Goal: Transaction & Acquisition: Subscribe to service/newsletter

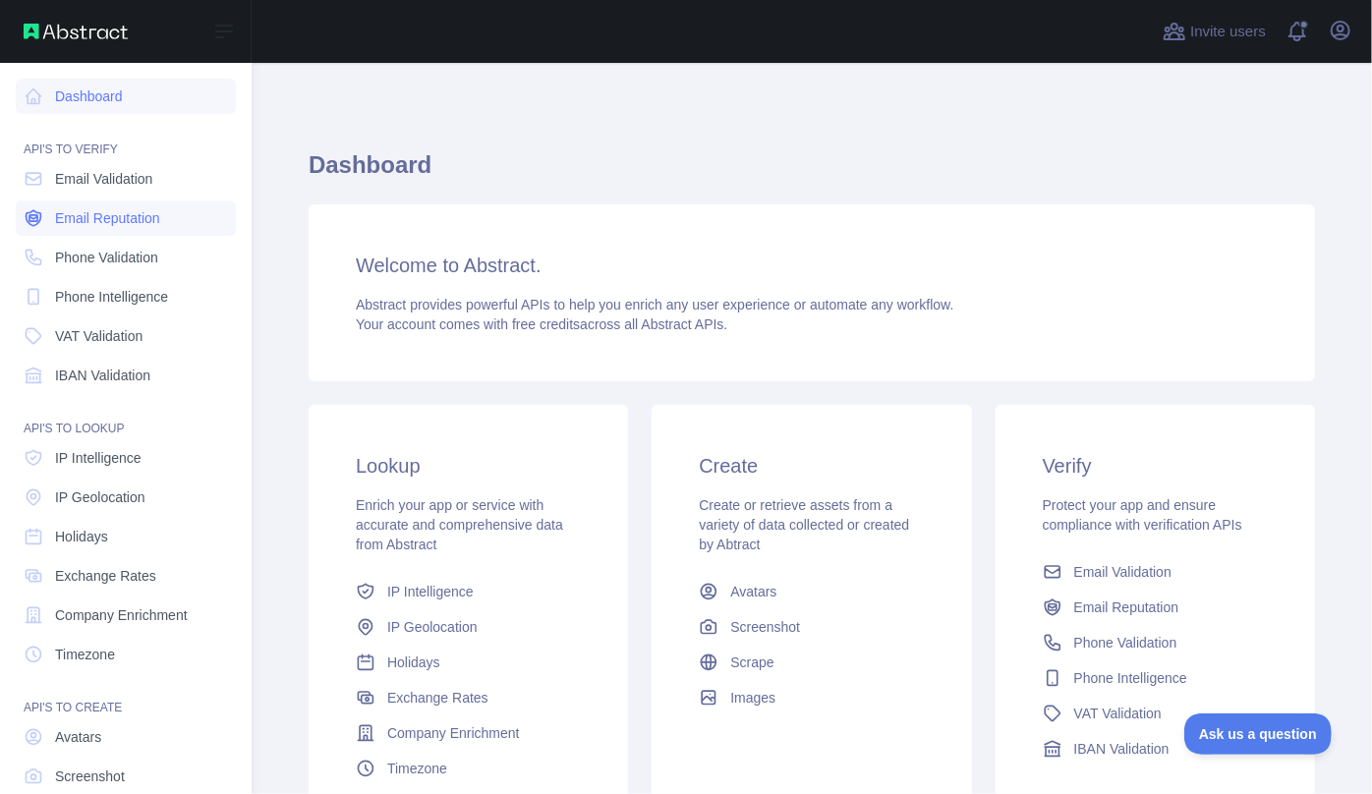
click at [82, 216] on span "Email Reputation" at bounding box center [107, 218] width 105 height 20
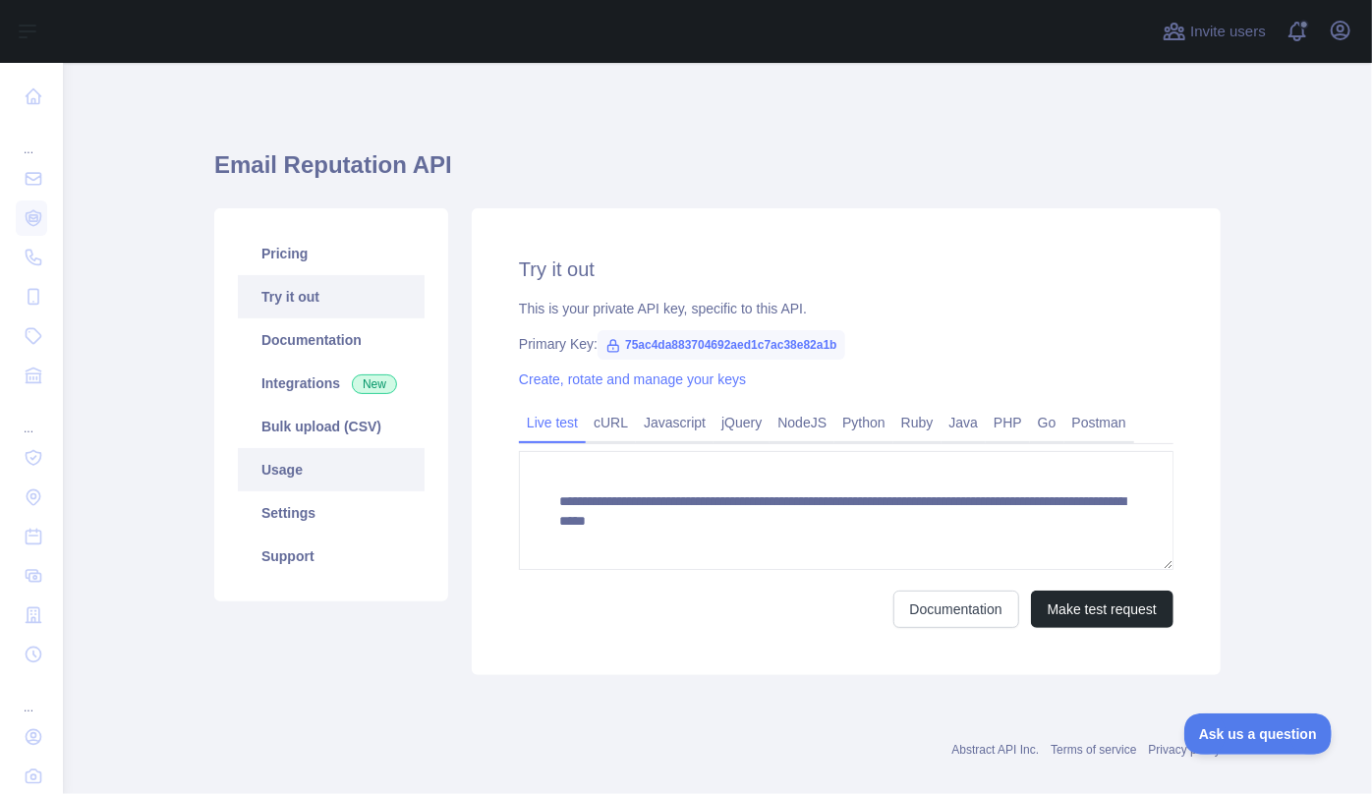
click at [264, 477] on link "Usage" at bounding box center [331, 469] width 187 height 43
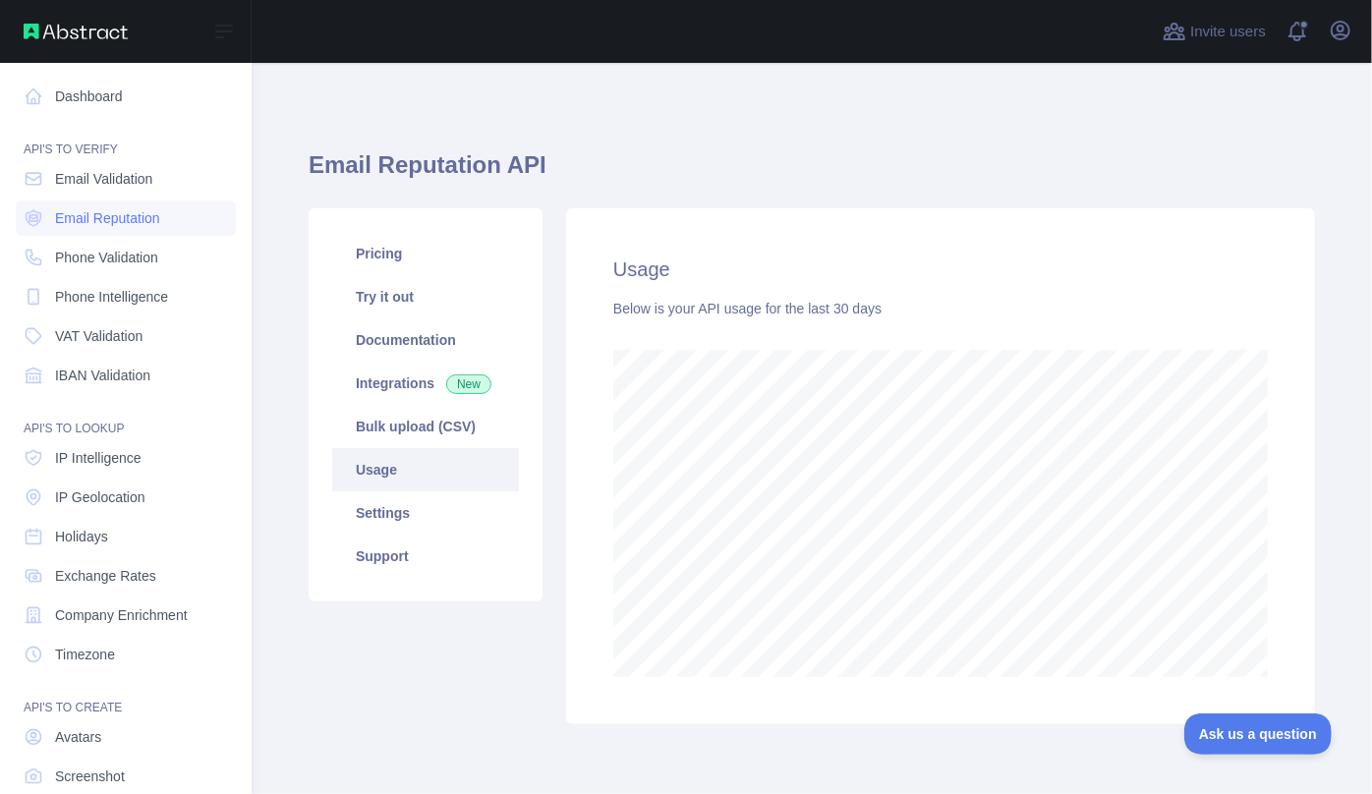
scroll to position [982385, 982010]
click at [83, 177] on span "Email Validation" at bounding box center [103, 179] width 97 height 20
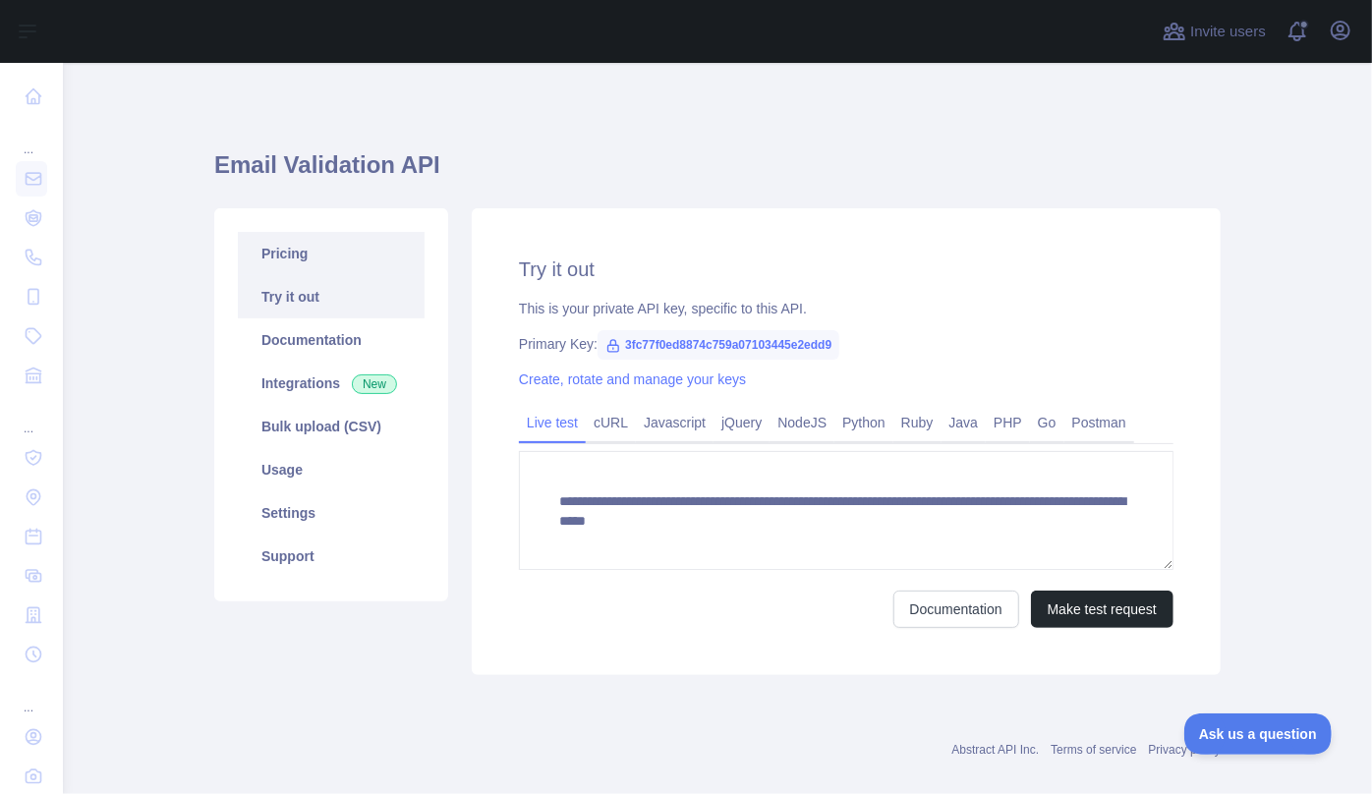
click at [283, 253] on link "Pricing" at bounding box center [331, 253] width 187 height 43
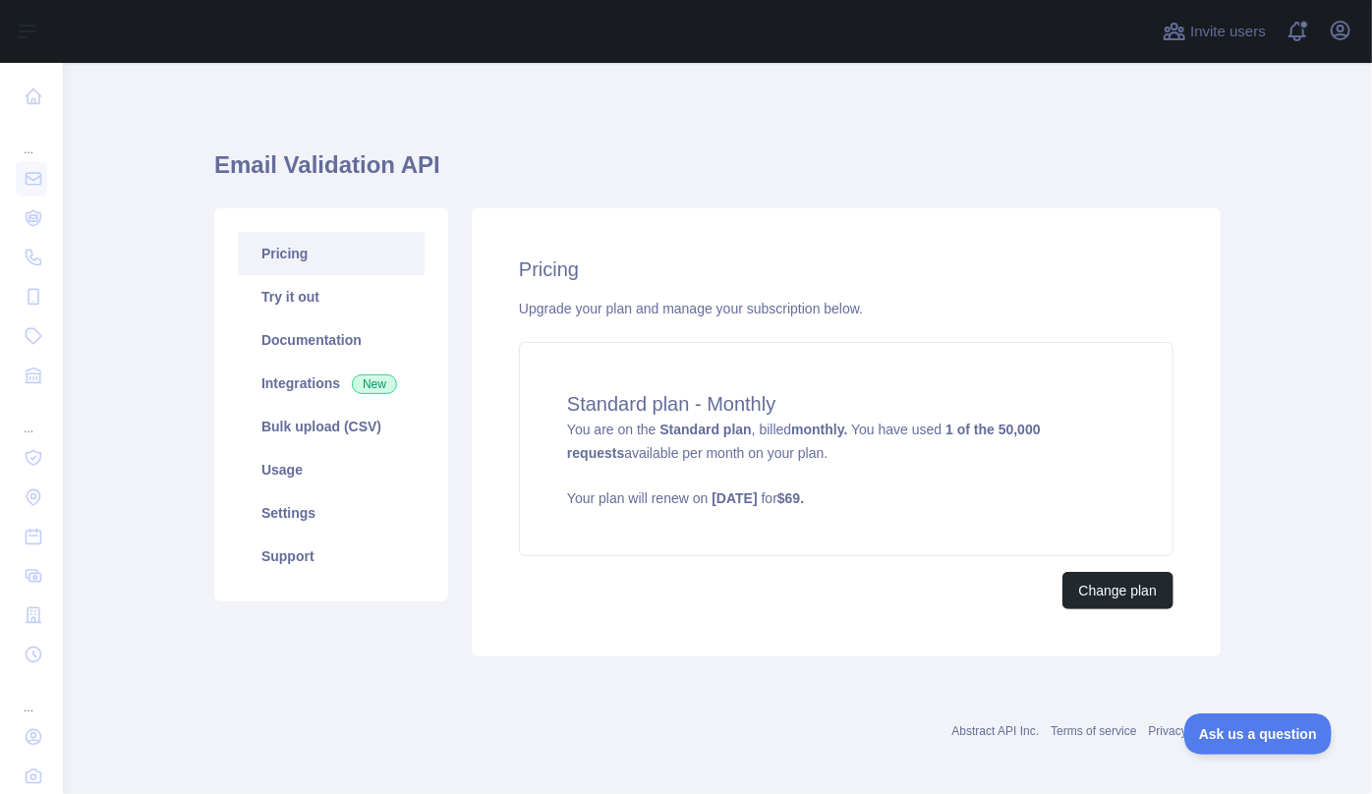
click at [1326, 22] on div "Open user menu" at bounding box center [1340, 32] width 31 height 34
click at [1338, 29] on icon "button" at bounding box center [1341, 31] width 18 height 18
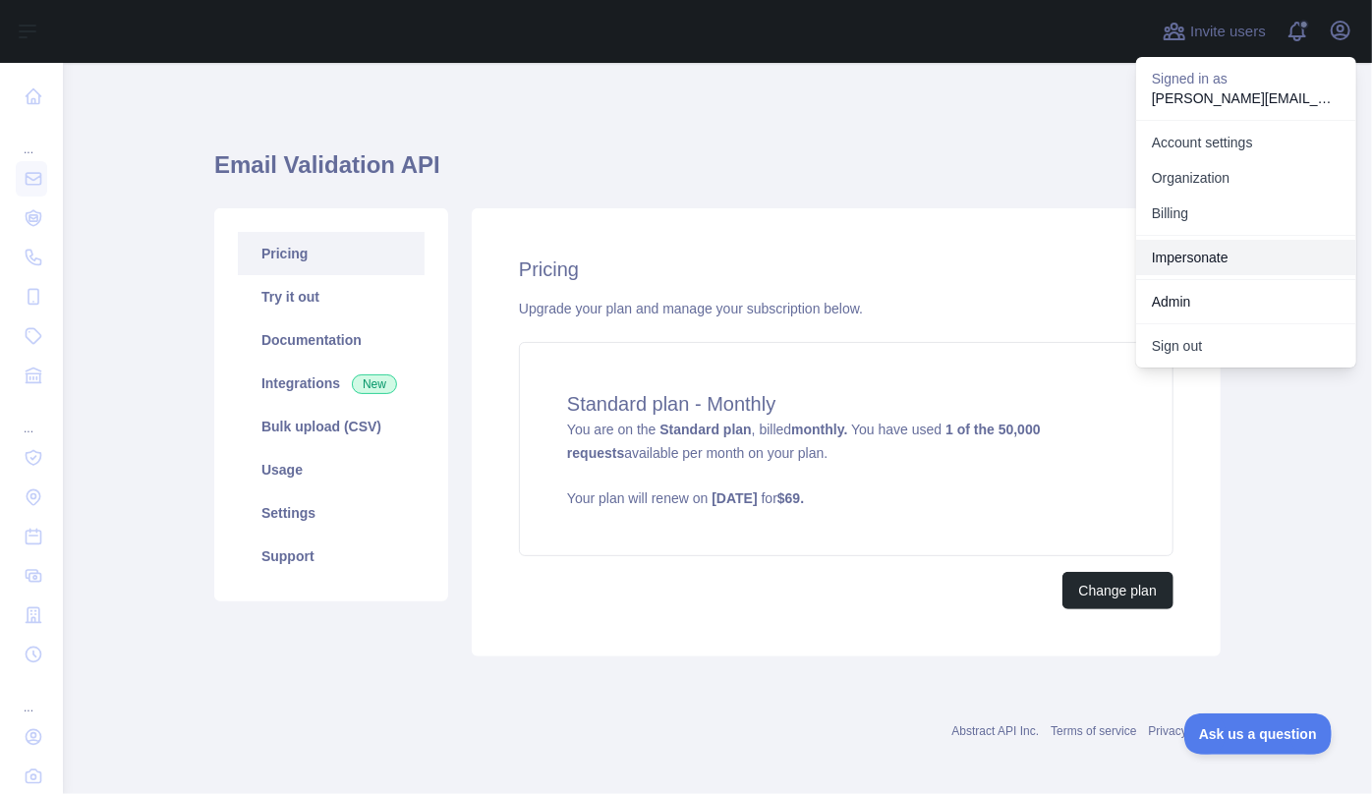
click at [1250, 259] on link "Impersonate" at bounding box center [1246, 257] width 220 height 35
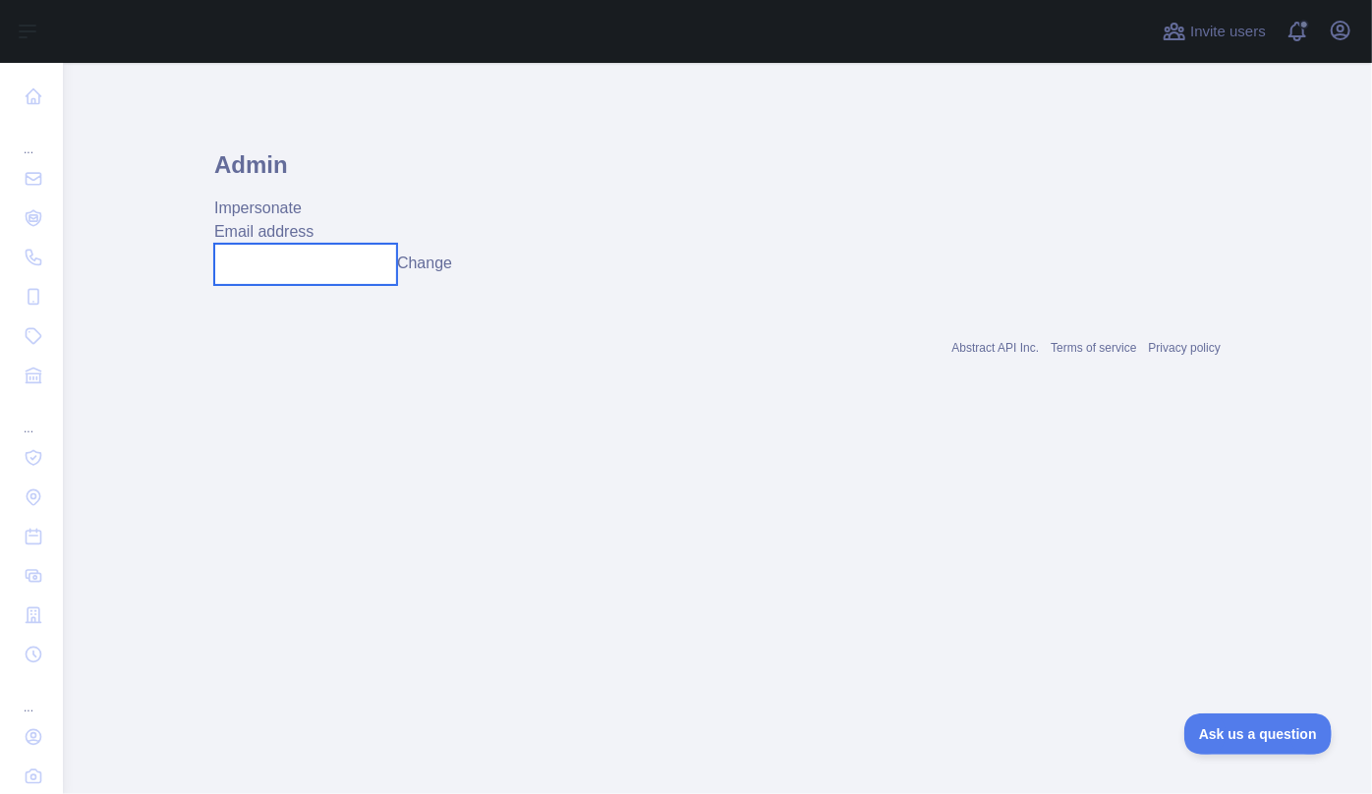
click at [249, 263] on input "text" at bounding box center [305, 264] width 183 height 41
paste input "**********"
type input "**********"
click at [446, 262] on button "Change" at bounding box center [424, 264] width 55 height 24
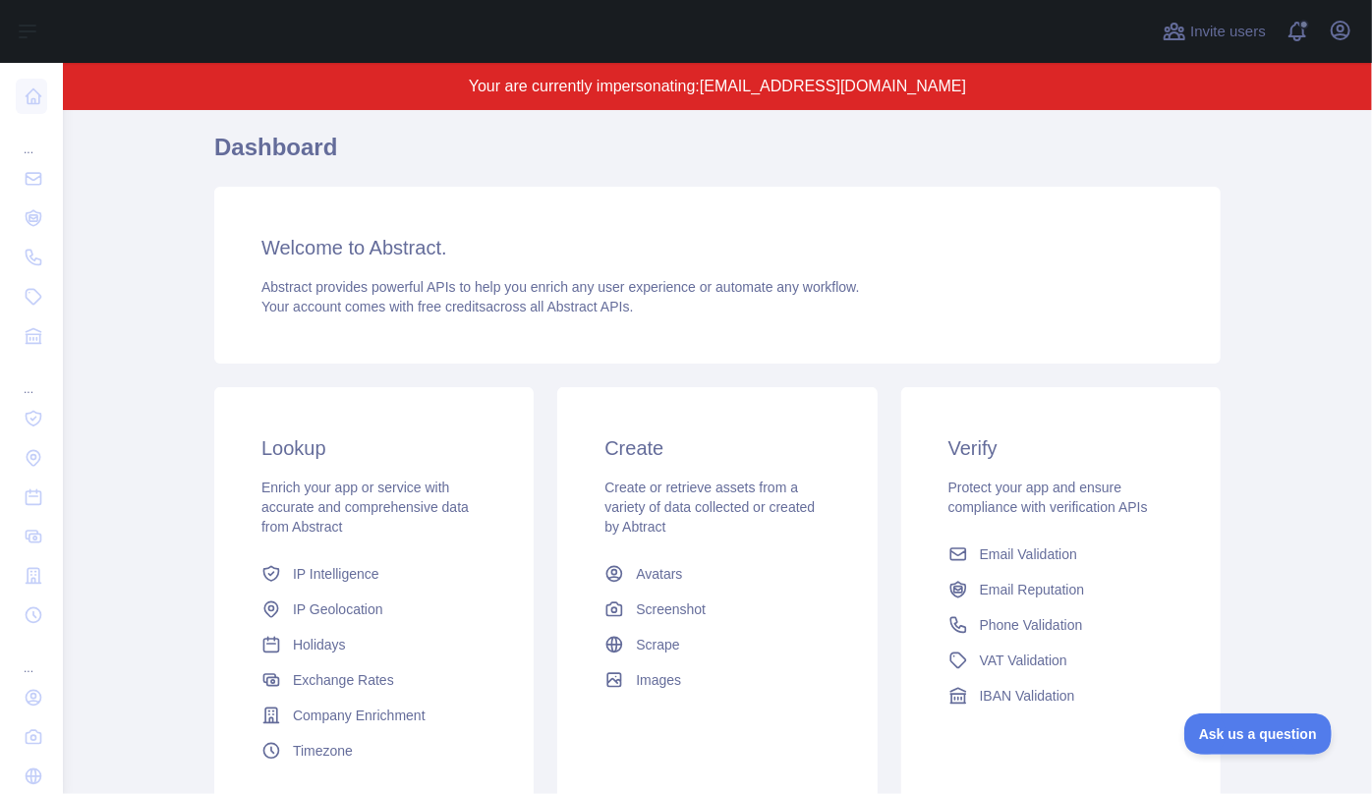
scroll to position [321, 0]
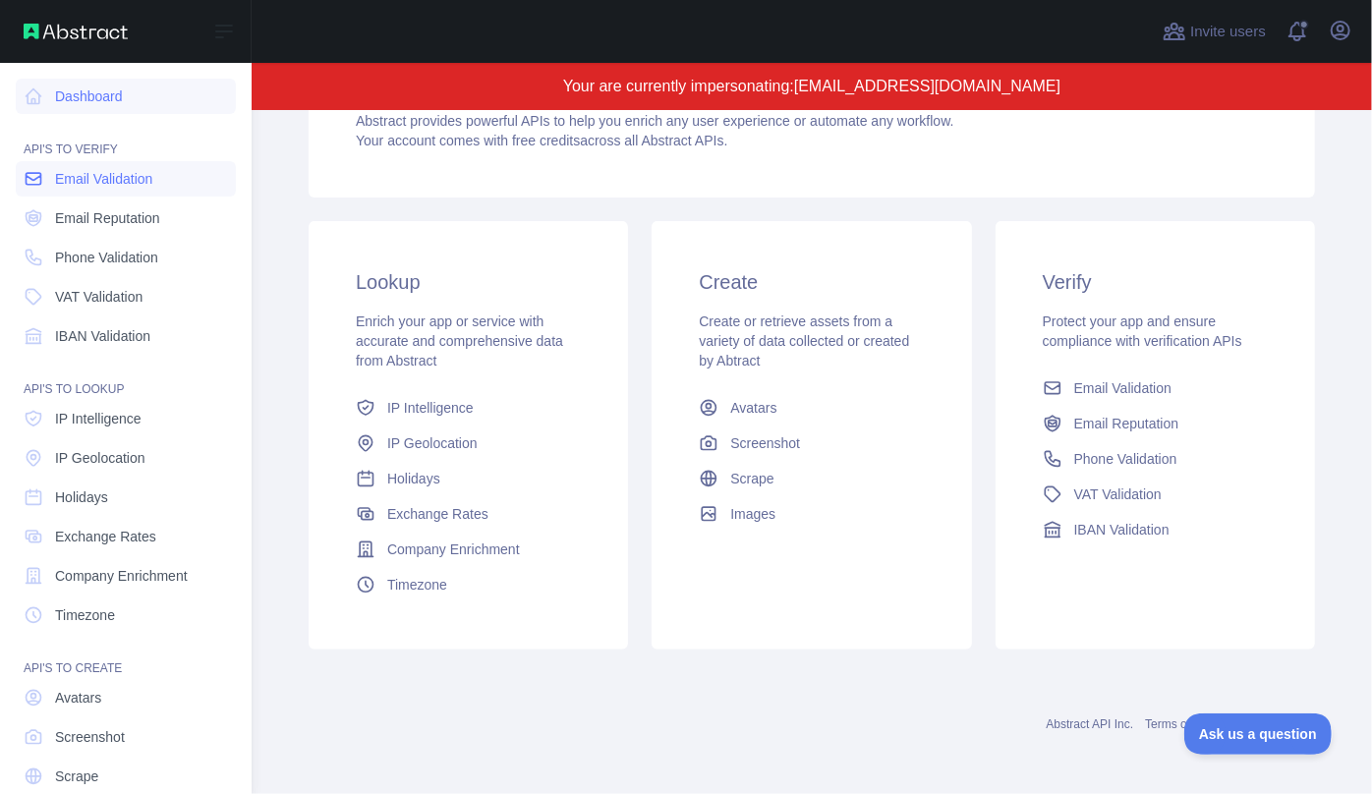
click at [46, 182] on link "Email Validation" at bounding box center [126, 178] width 220 height 35
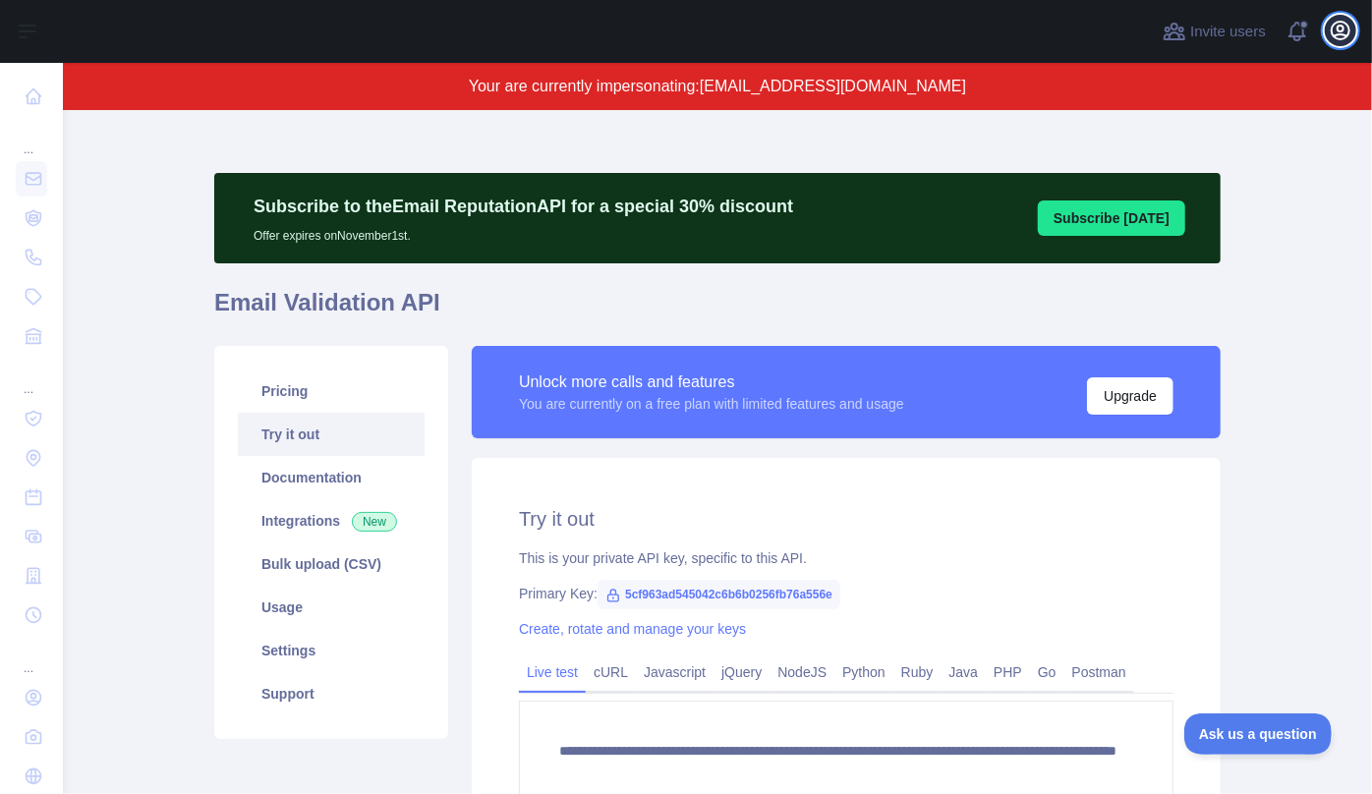
click at [1349, 30] on icon "button" at bounding box center [1341, 31] width 24 height 24
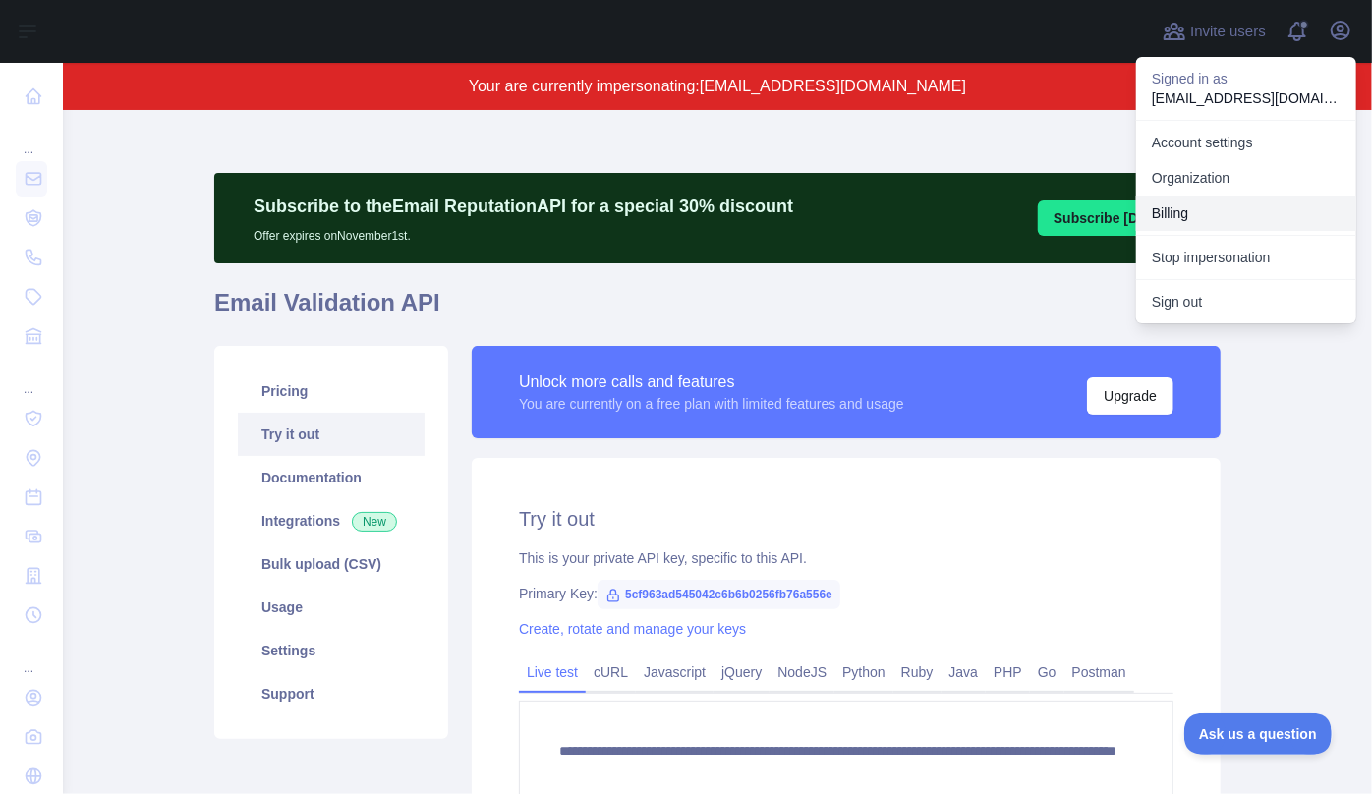
click at [1244, 204] on button "Billing" at bounding box center [1246, 213] width 220 height 35
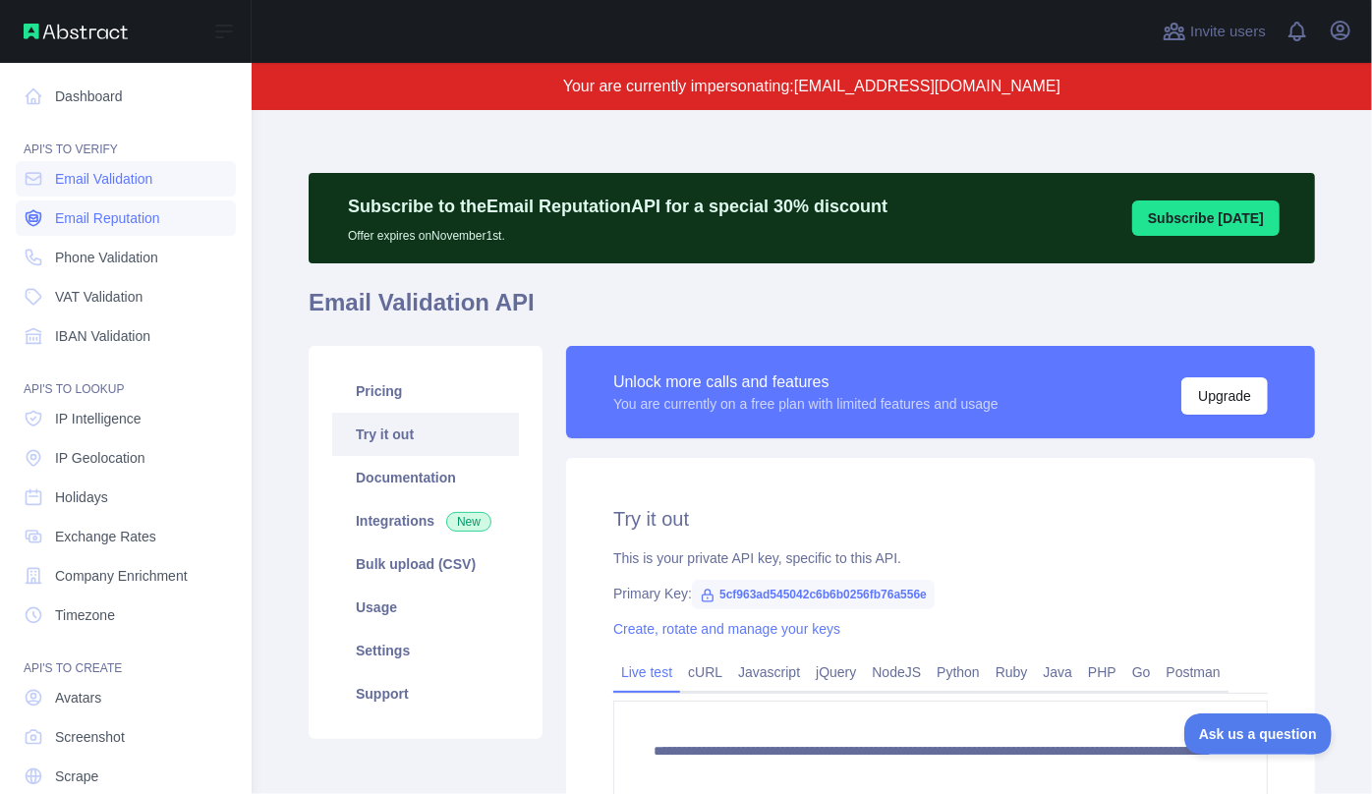
click at [82, 213] on span "Email Reputation" at bounding box center [107, 218] width 105 height 20
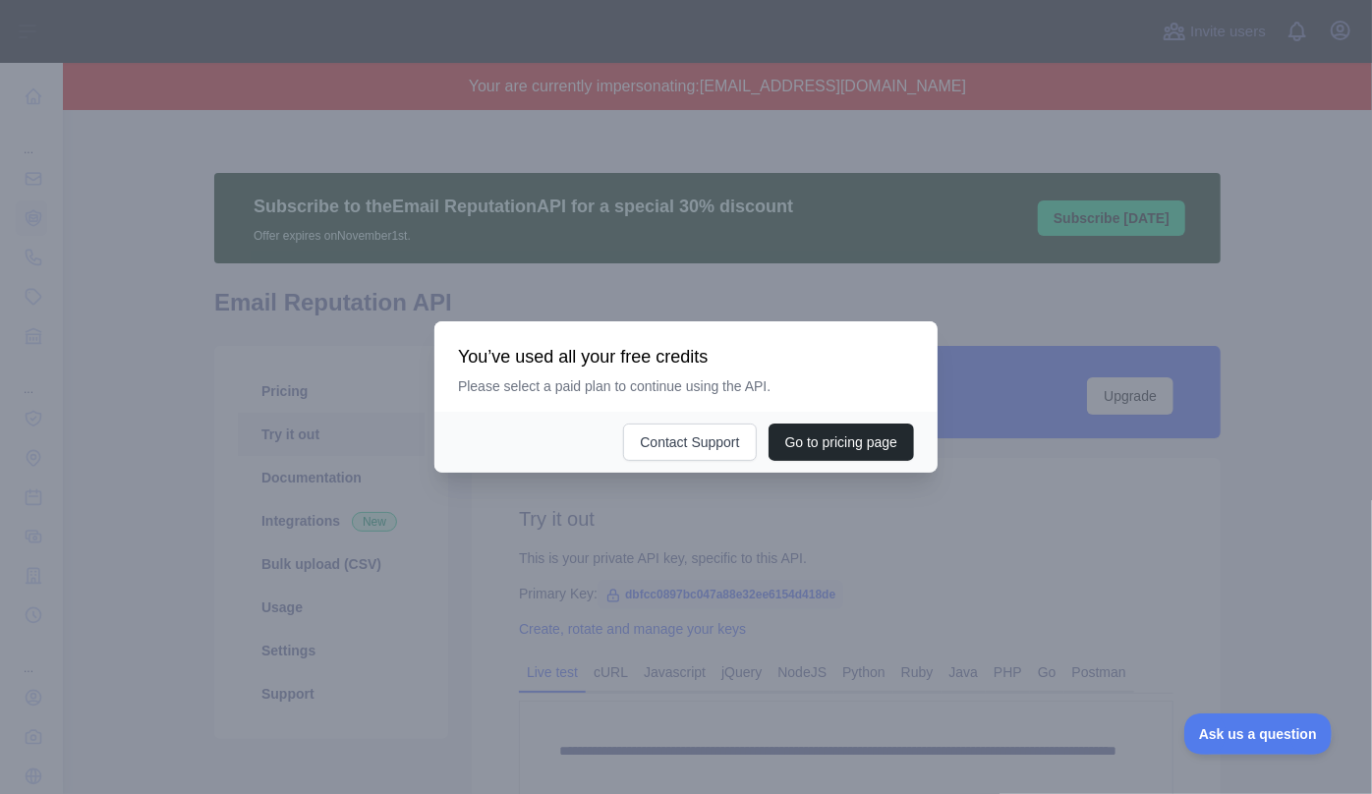
click at [744, 214] on div at bounding box center [686, 397] width 1372 height 794
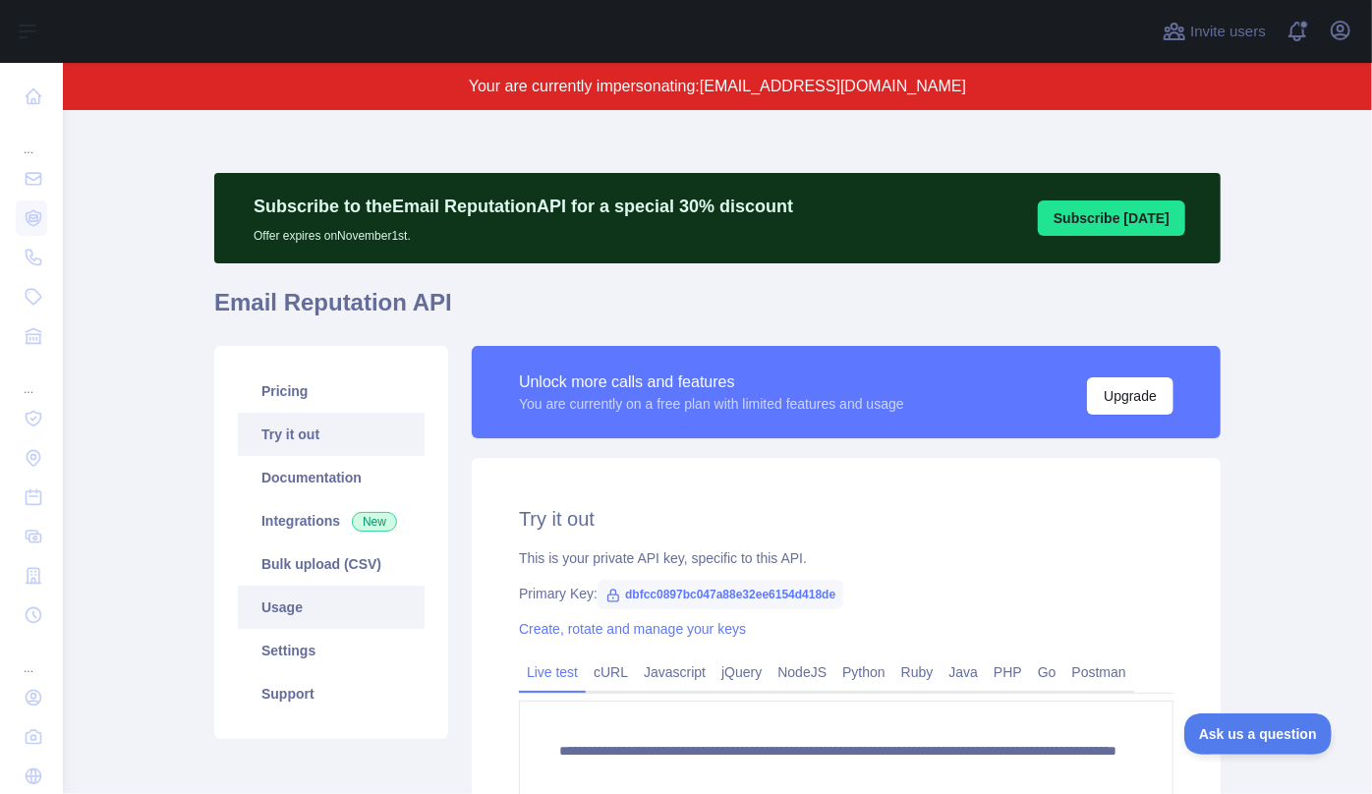
click at [296, 601] on link "Usage" at bounding box center [331, 607] width 187 height 43
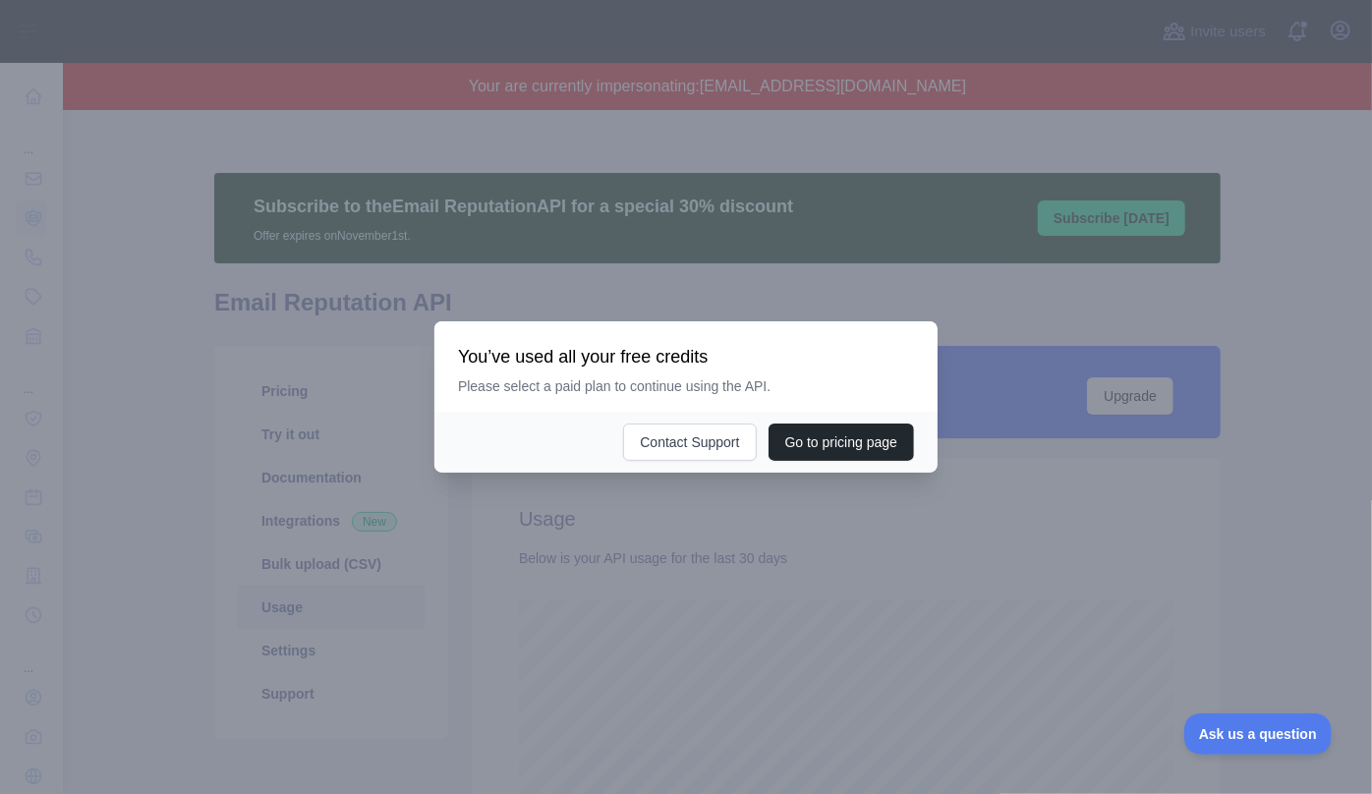
scroll to position [684, 1296]
click at [805, 284] on div at bounding box center [686, 397] width 1372 height 794
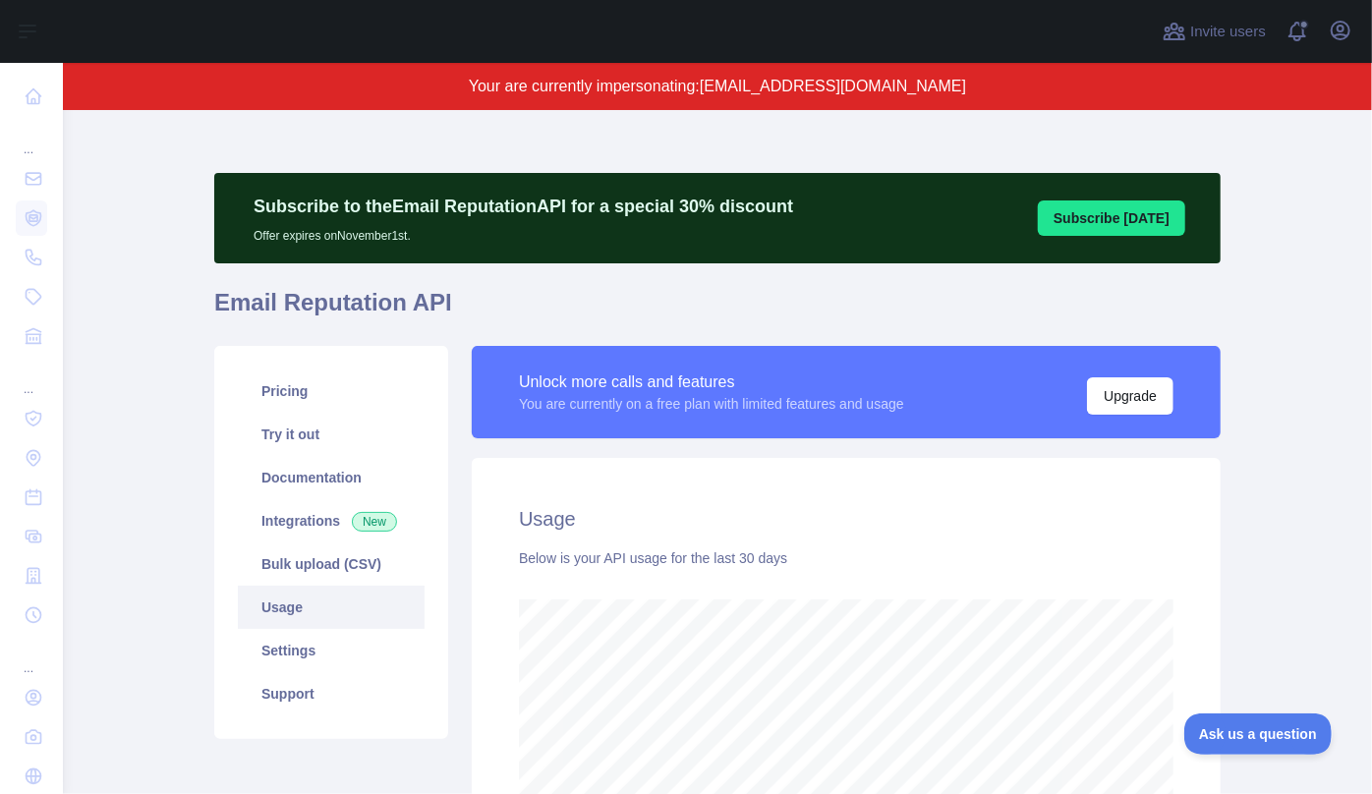
scroll to position [178, 0]
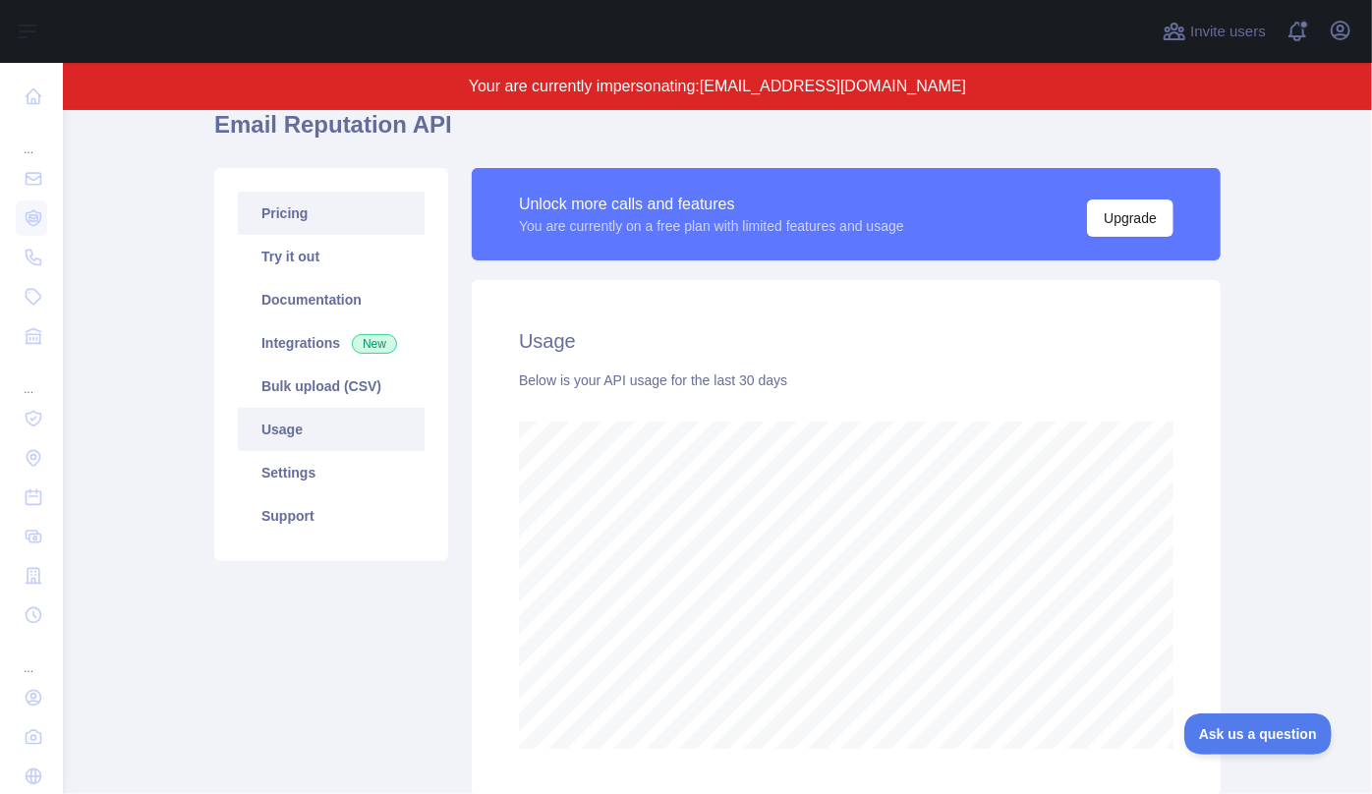
click at [290, 215] on link "Pricing" at bounding box center [331, 213] width 187 height 43
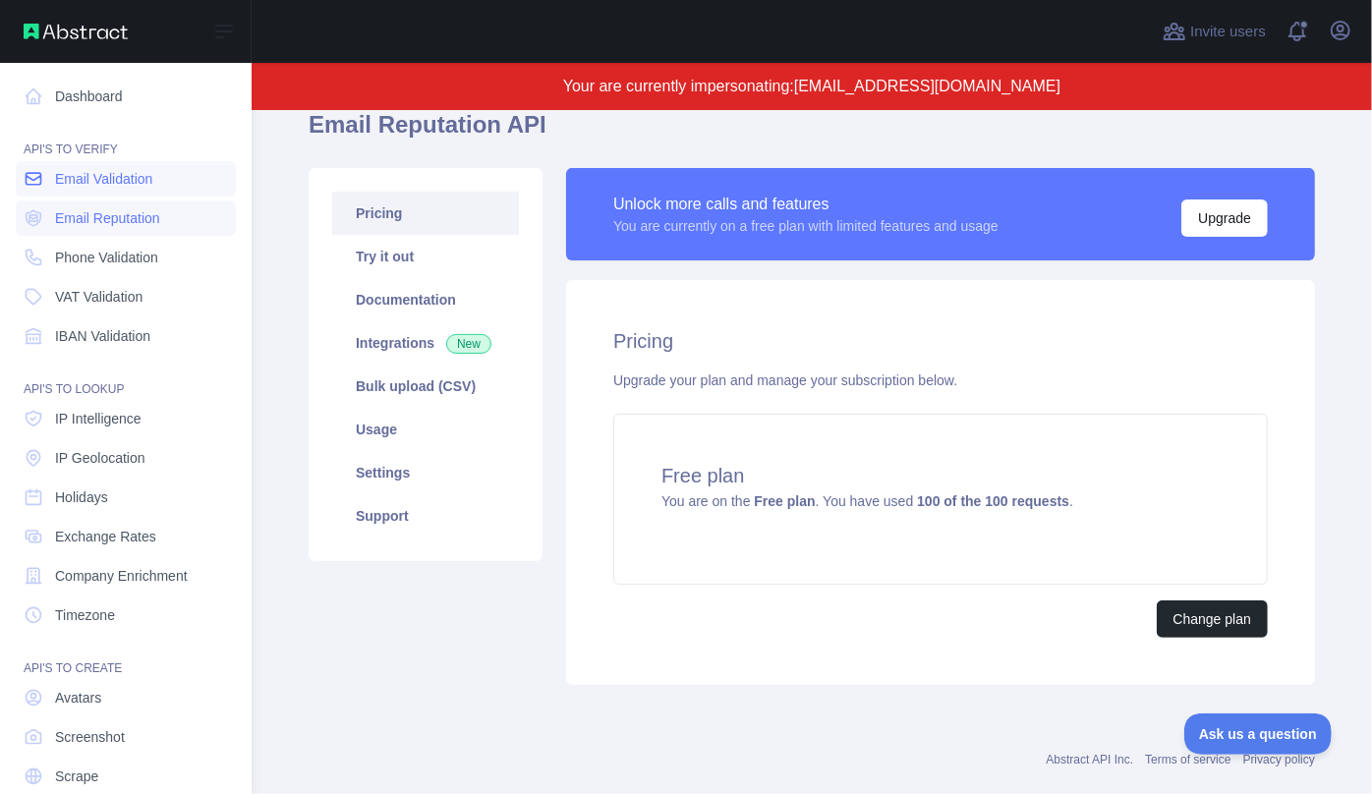
click at [94, 191] on link "Email Validation" at bounding box center [126, 178] width 220 height 35
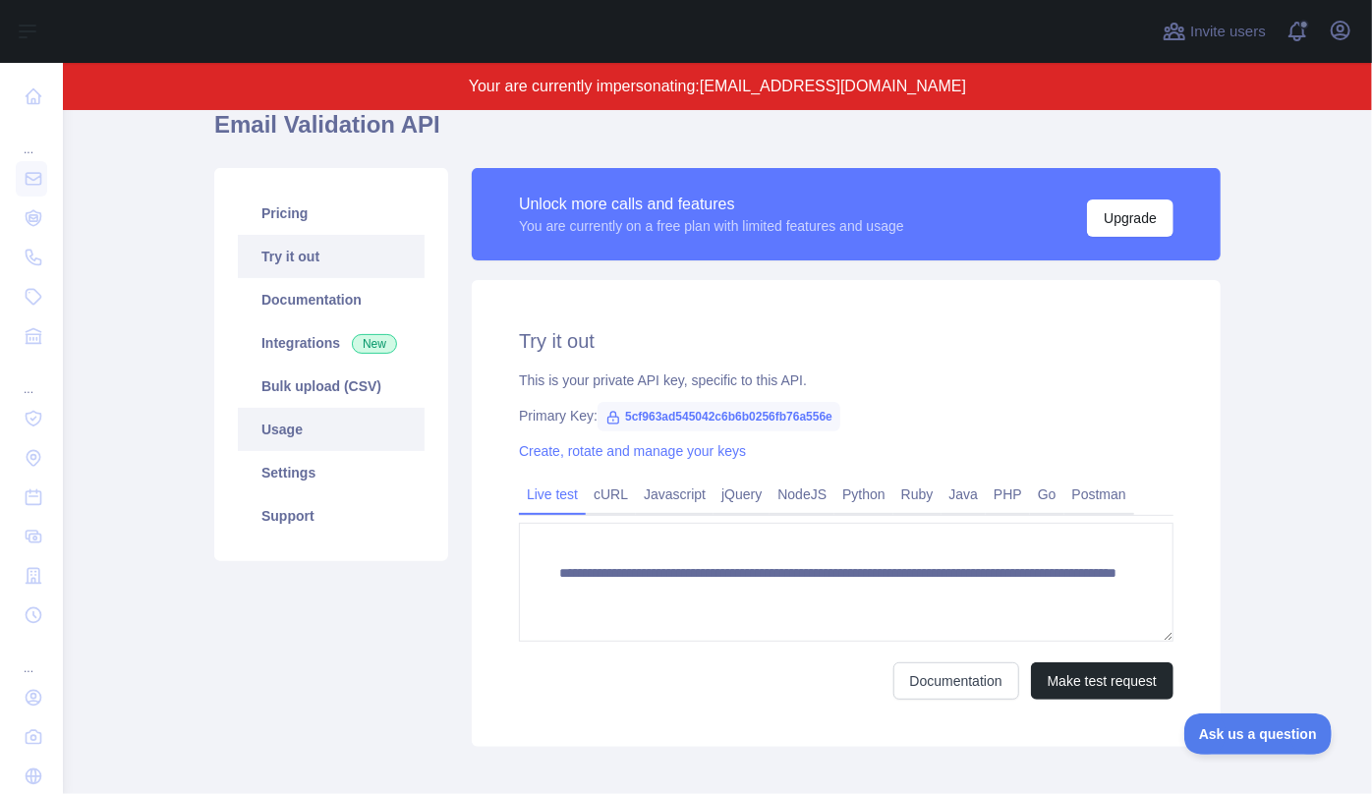
click at [335, 425] on link "Usage" at bounding box center [331, 429] width 187 height 43
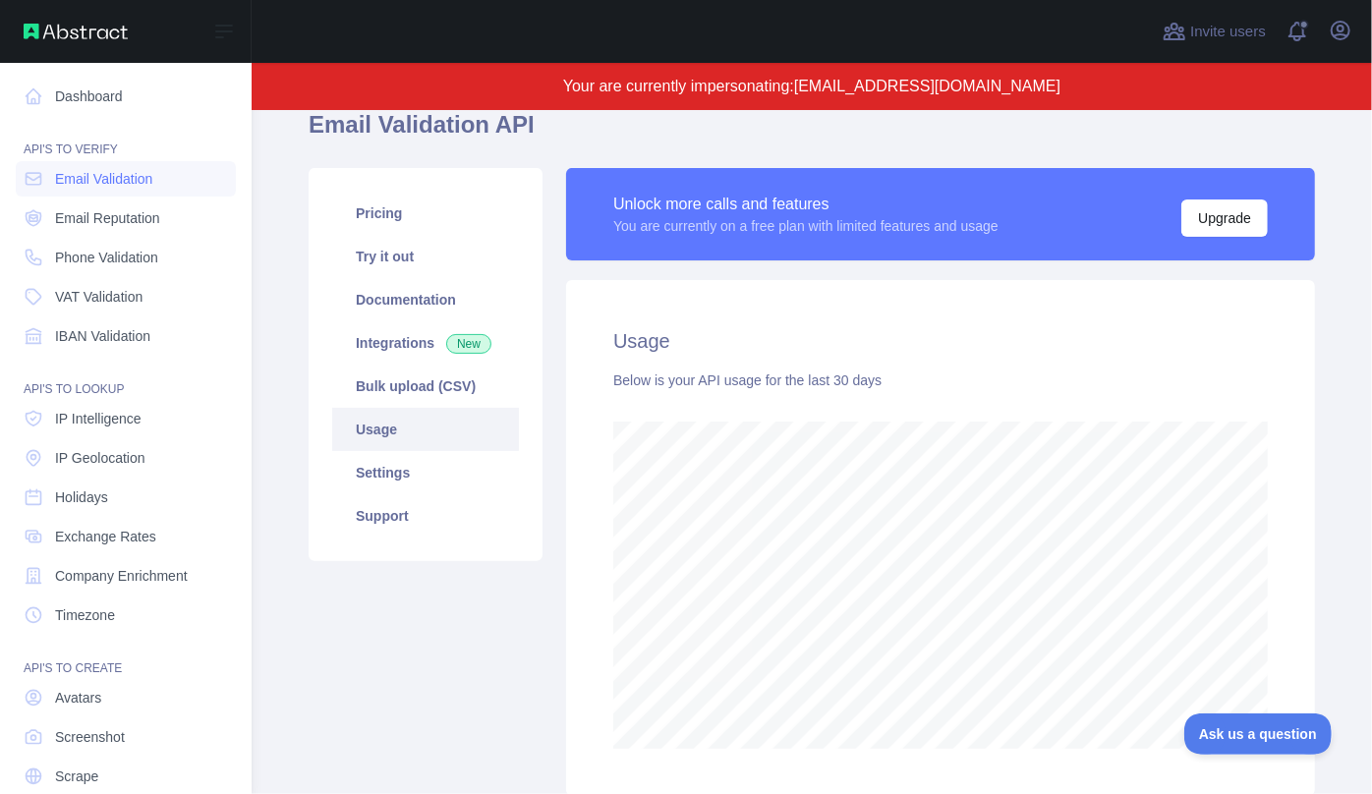
scroll to position [982432, 982010]
click at [77, 216] on span "Email Reputation" at bounding box center [107, 218] width 105 height 20
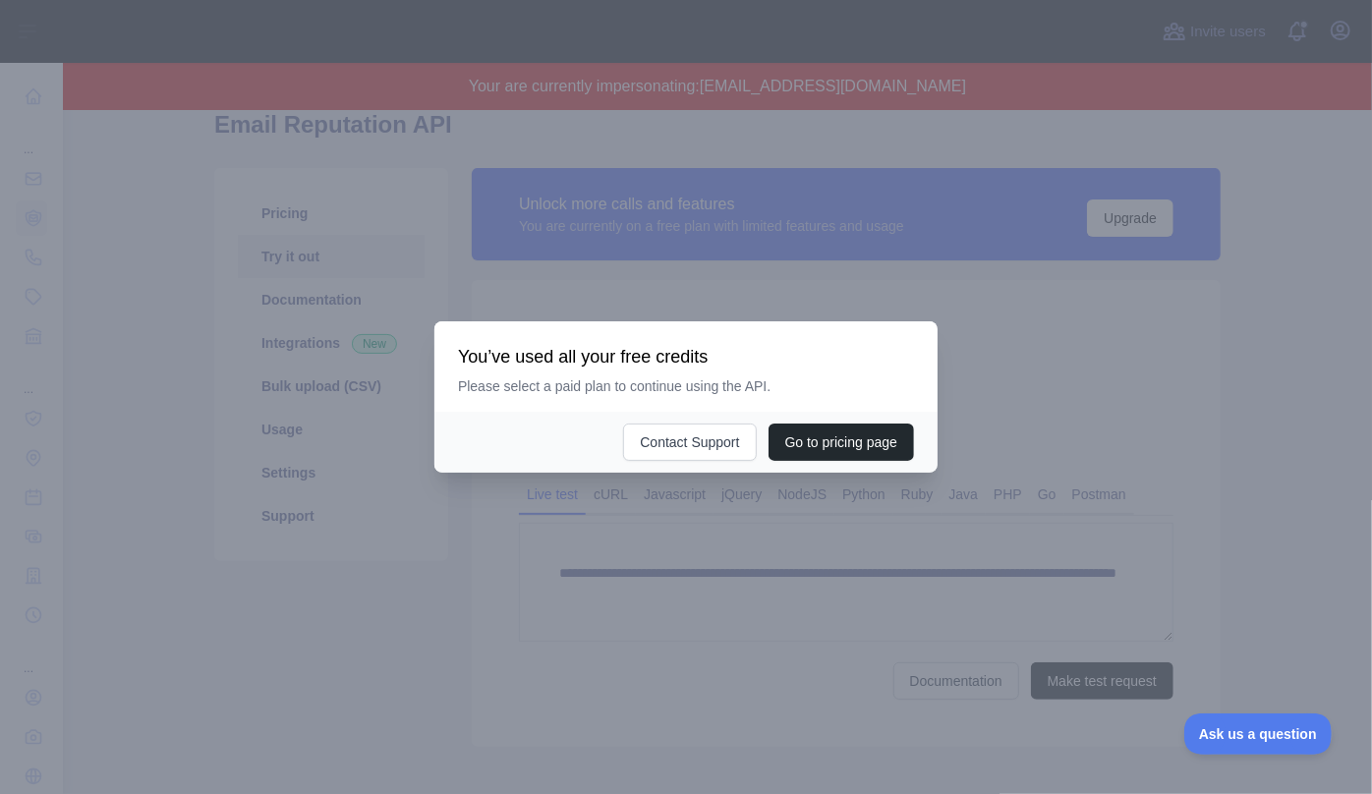
click at [951, 325] on div at bounding box center [686, 397] width 1372 height 794
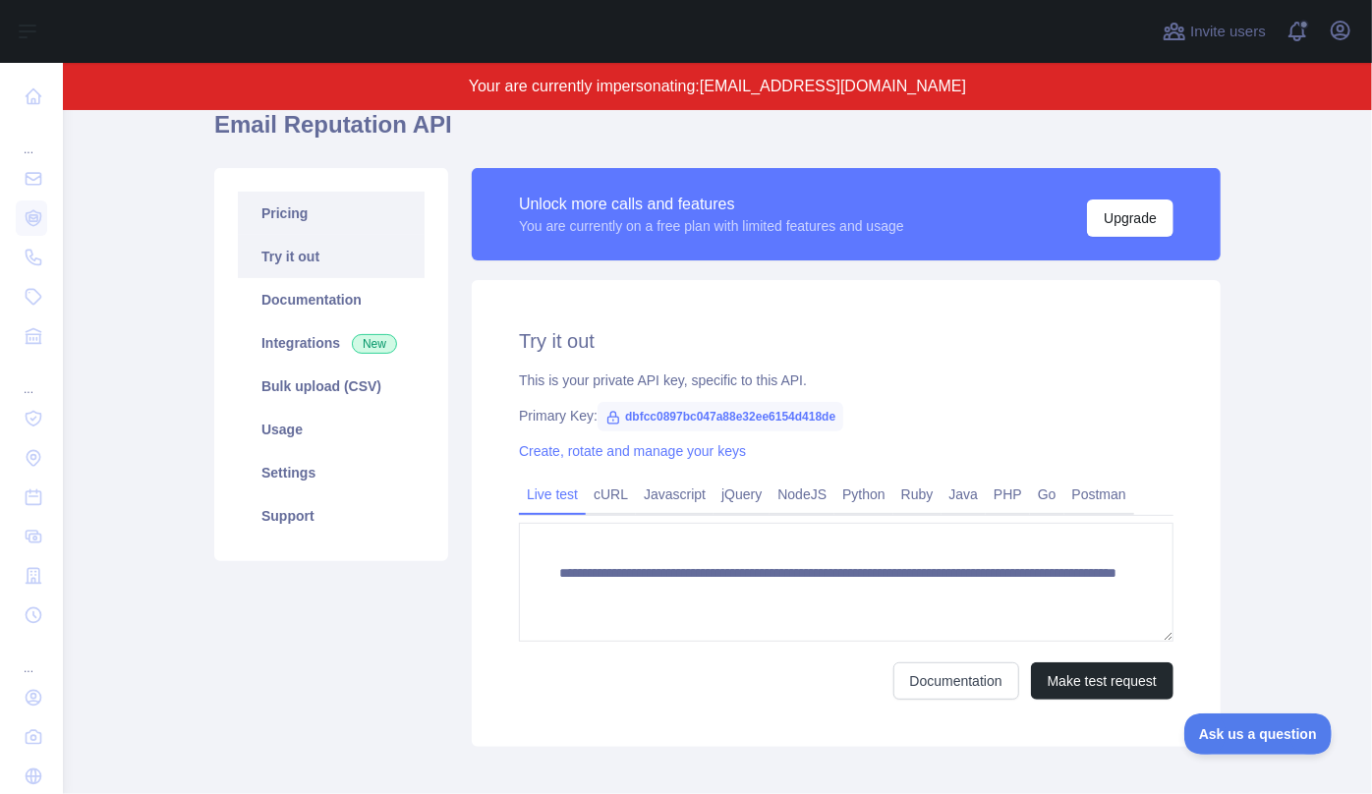
click at [279, 225] on link "Pricing" at bounding box center [331, 213] width 187 height 43
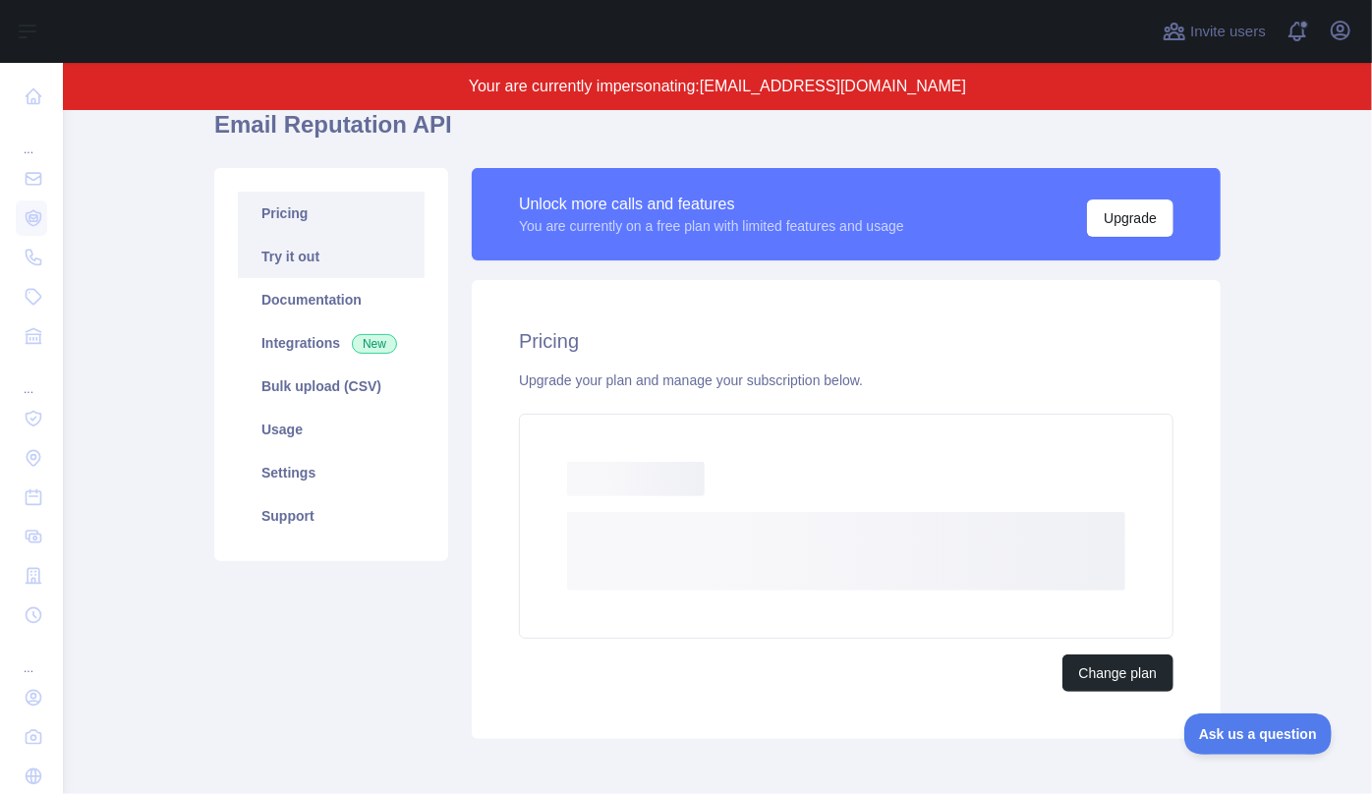
click at [284, 261] on link "Try it out" at bounding box center [331, 256] width 187 height 43
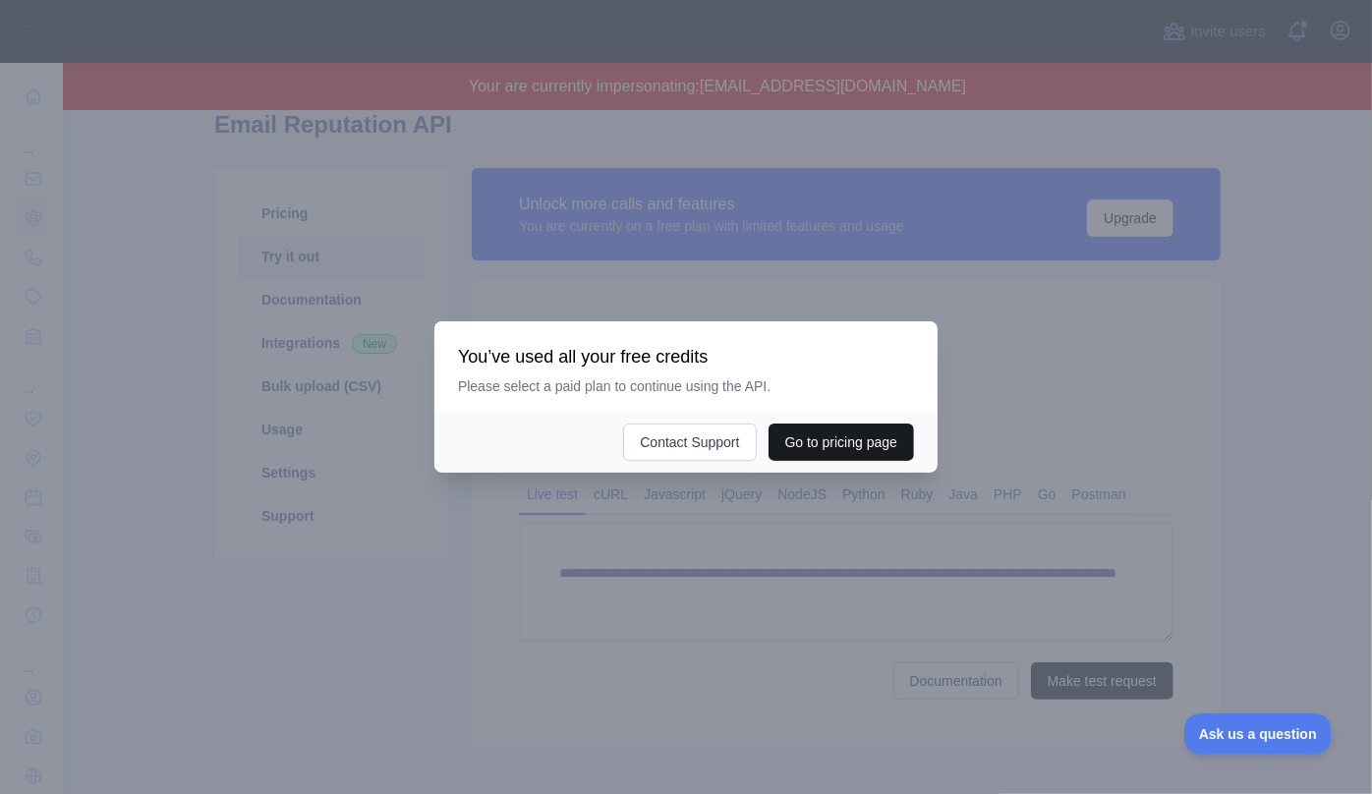
click at [836, 446] on button "Go to pricing page" at bounding box center [842, 442] width 146 height 37
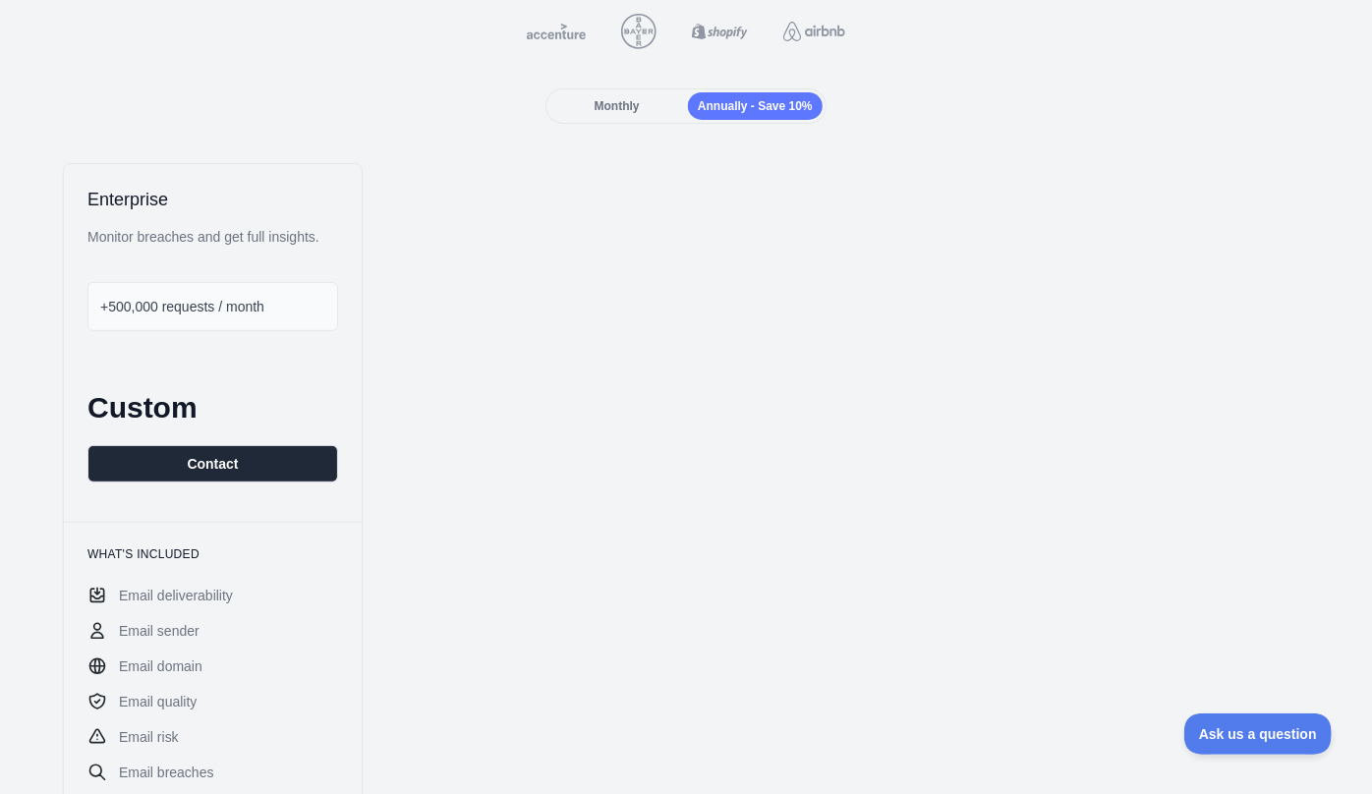
scroll to position [267, 0]
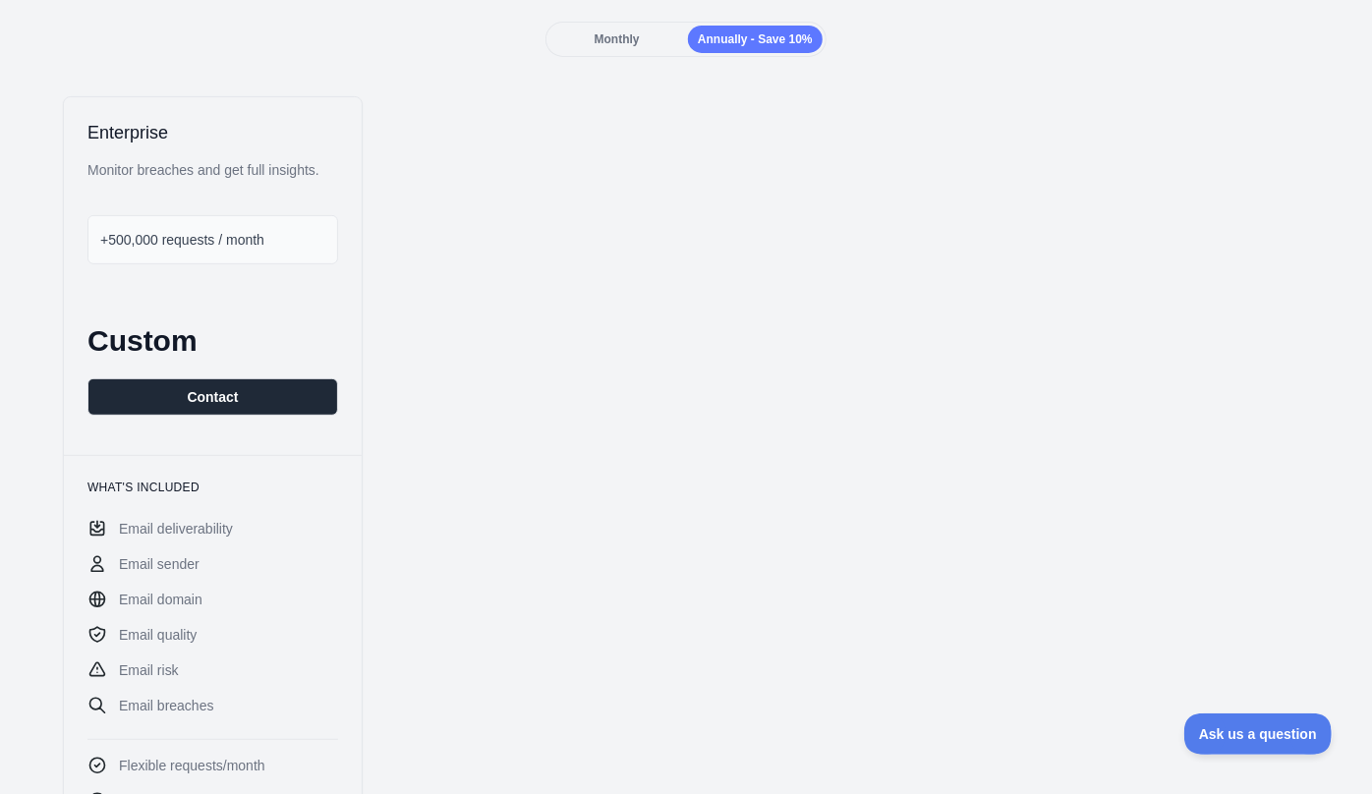
click at [200, 238] on span "+500,000 requests / month" at bounding box center [182, 240] width 164 height 16
click at [211, 241] on span "+500,000 requests / month" at bounding box center [182, 240] width 164 height 16
click at [355, 254] on div "Enterprise Monitor breaches and get full insights. +500,000 requests / month Cu…" at bounding box center [213, 276] width 298 height 358
click at [529, 254] on div "Enterprise Monitor breaches and get full insights. +500,000 requests / month Cu…" at bounding box center [686, 609] width 1341 height 1027
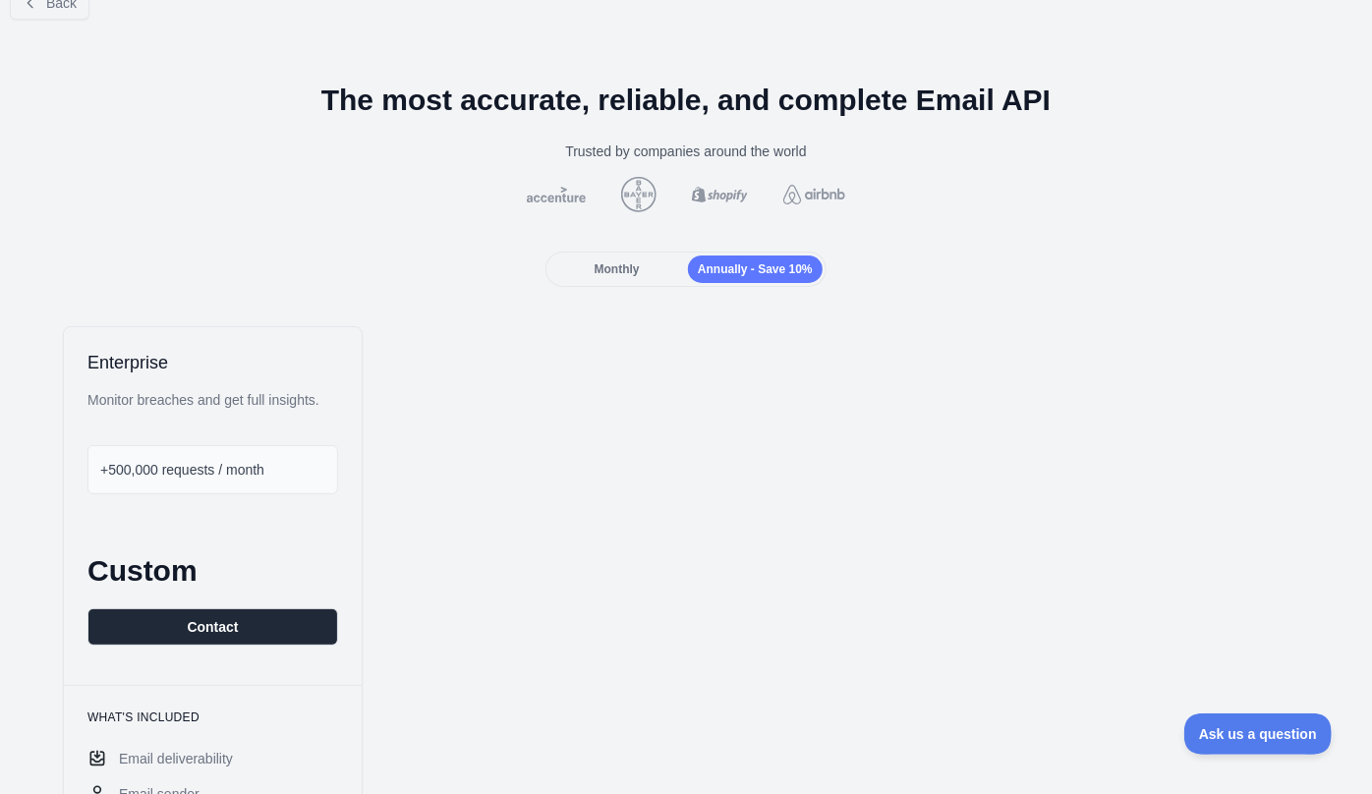
scroll to position [0, 0]
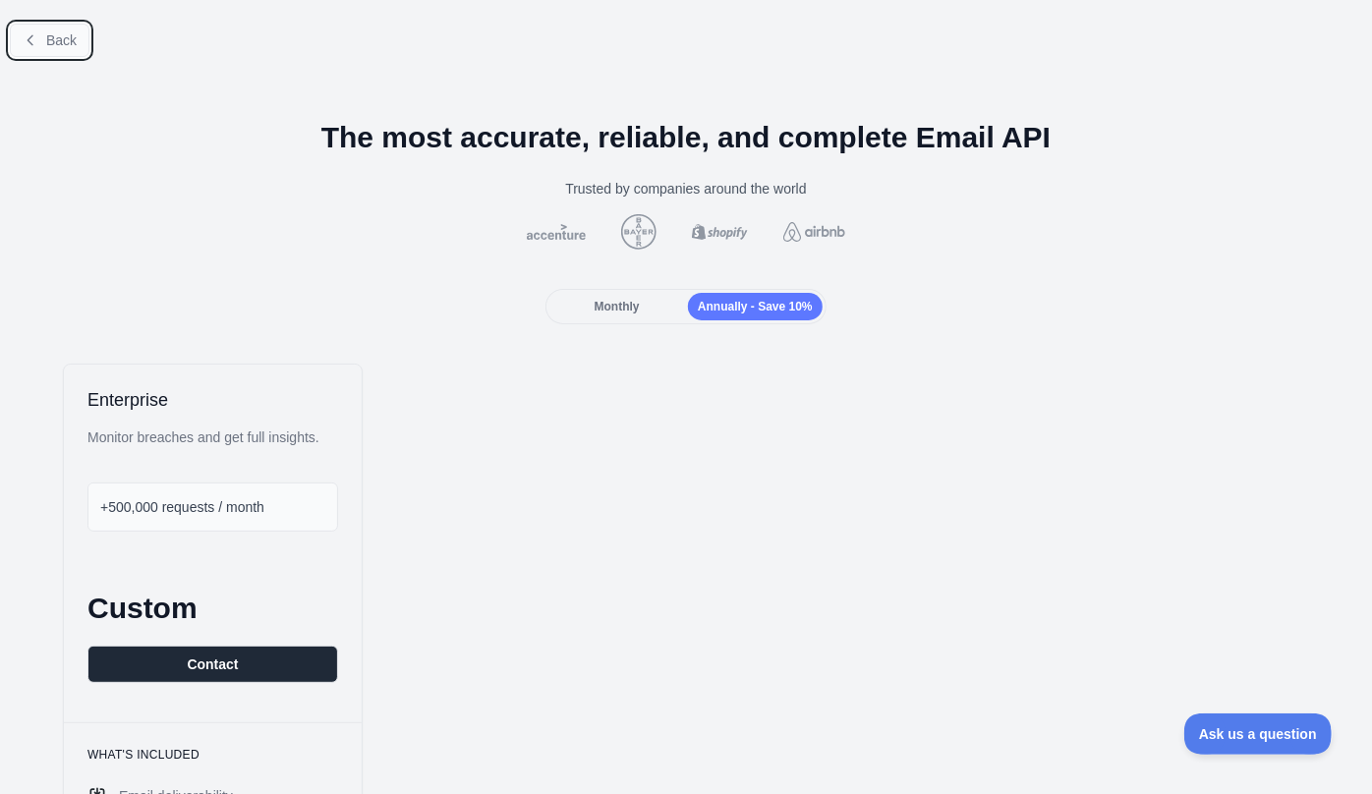
click at [43, 39] on button "Back" at bounding box center [50, 40] width 80 height 33
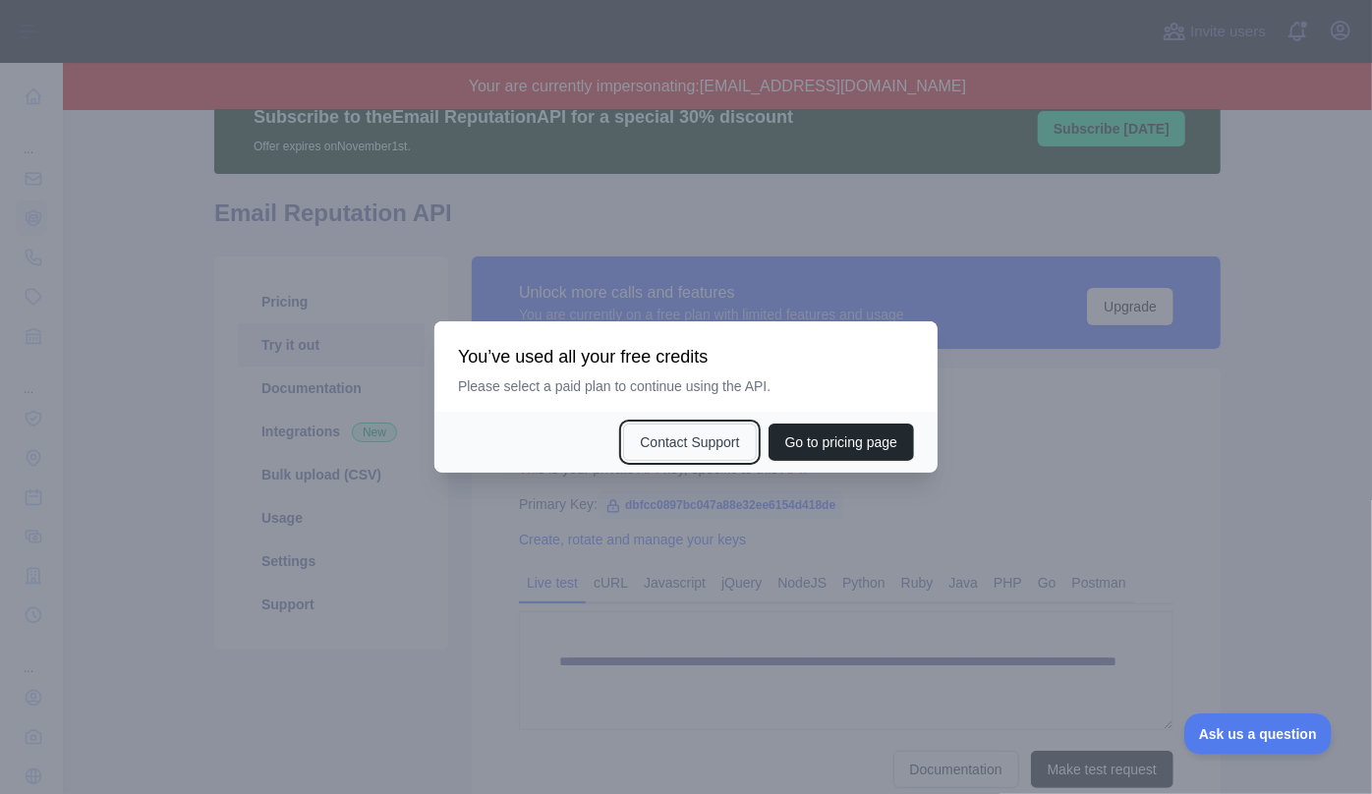
click at [694, 449] on button "Contact Support" at bounding box center [689, 442] width 133 height 37
click at [603, 222] on div at bounding box center [686, 397] width 1372 height 794
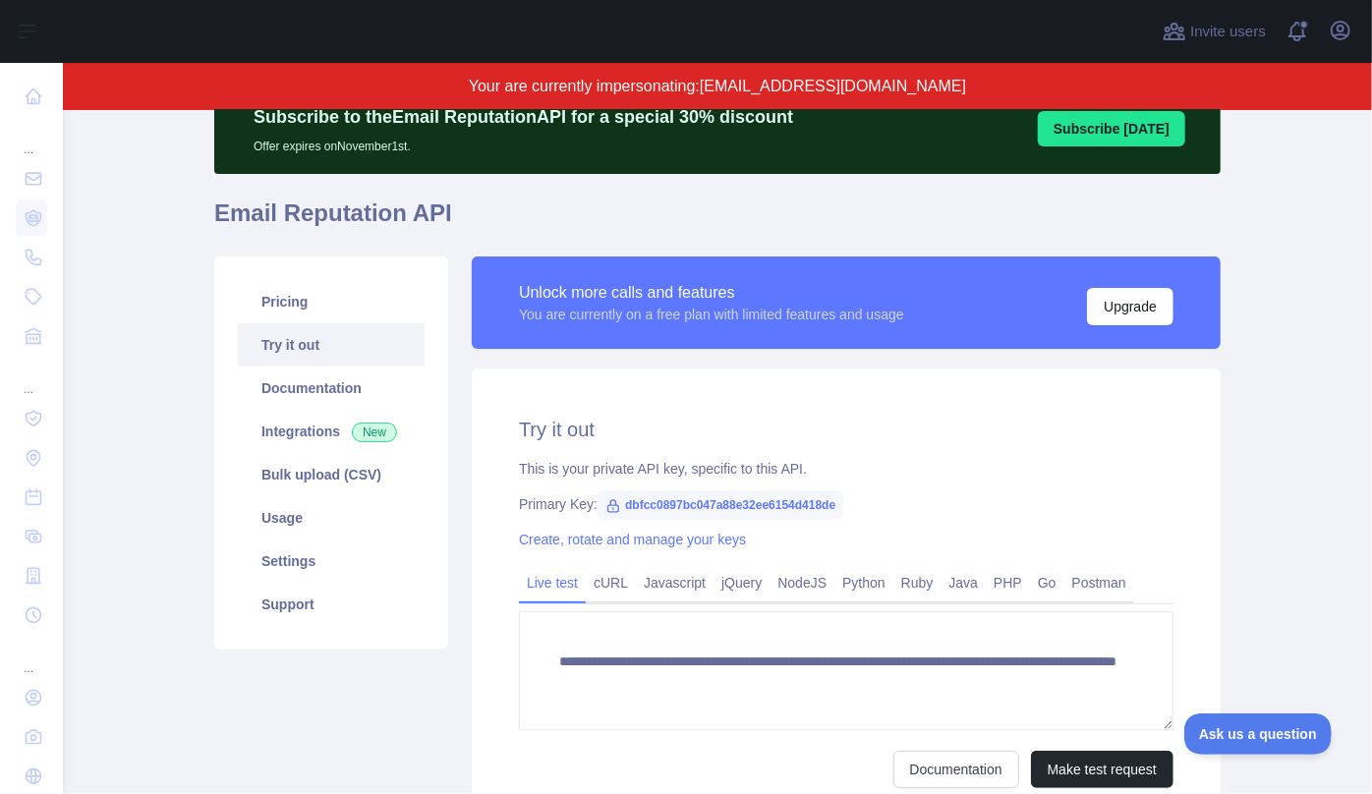
click at [703, 219] on h1 "Email Reputation API" at bounding box center [717, 221] width 1007 height 47
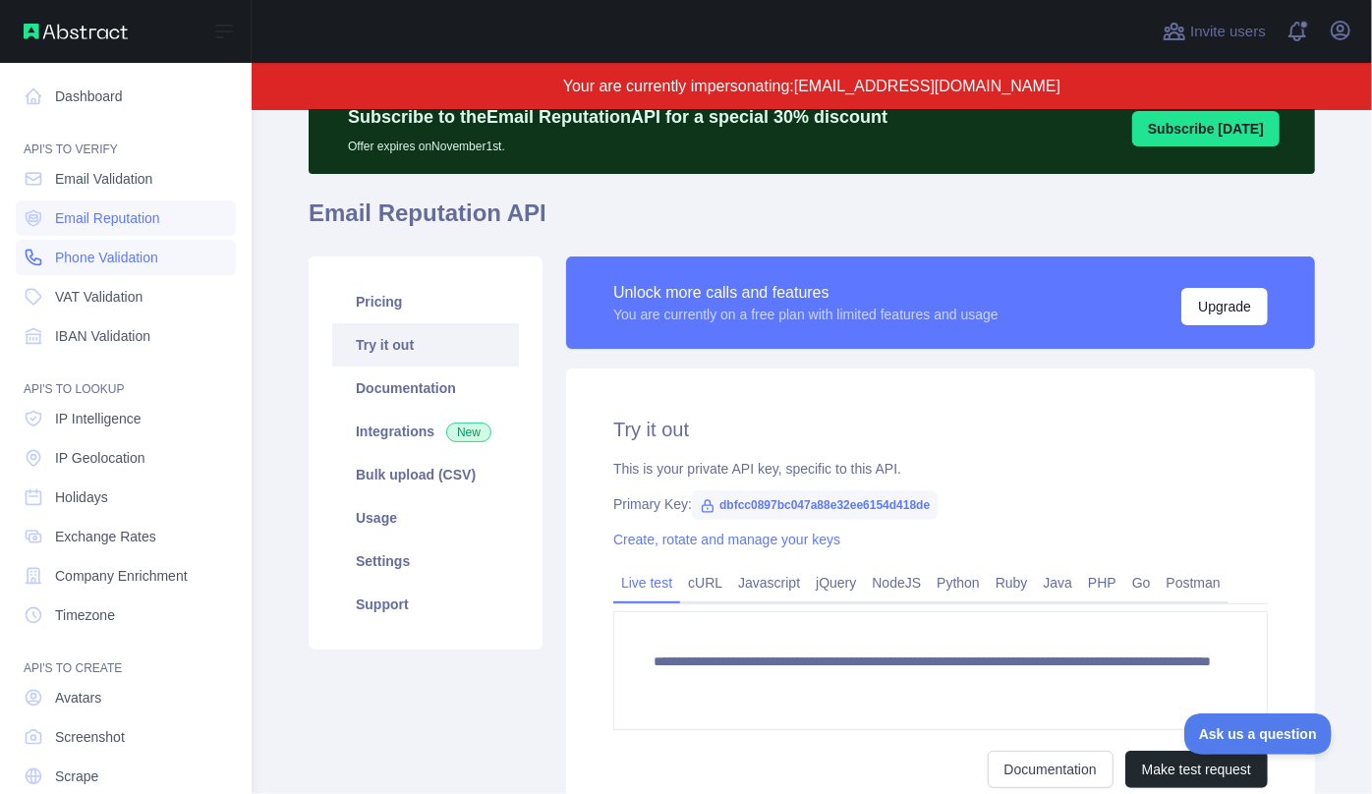
click at [103, 253] on span "Phone Validation" at bounding box center [106, 258] width 103 height 20
click at [76, 221] on span "Email Reputation" at bounding box center [107, 218] width 105 height 20
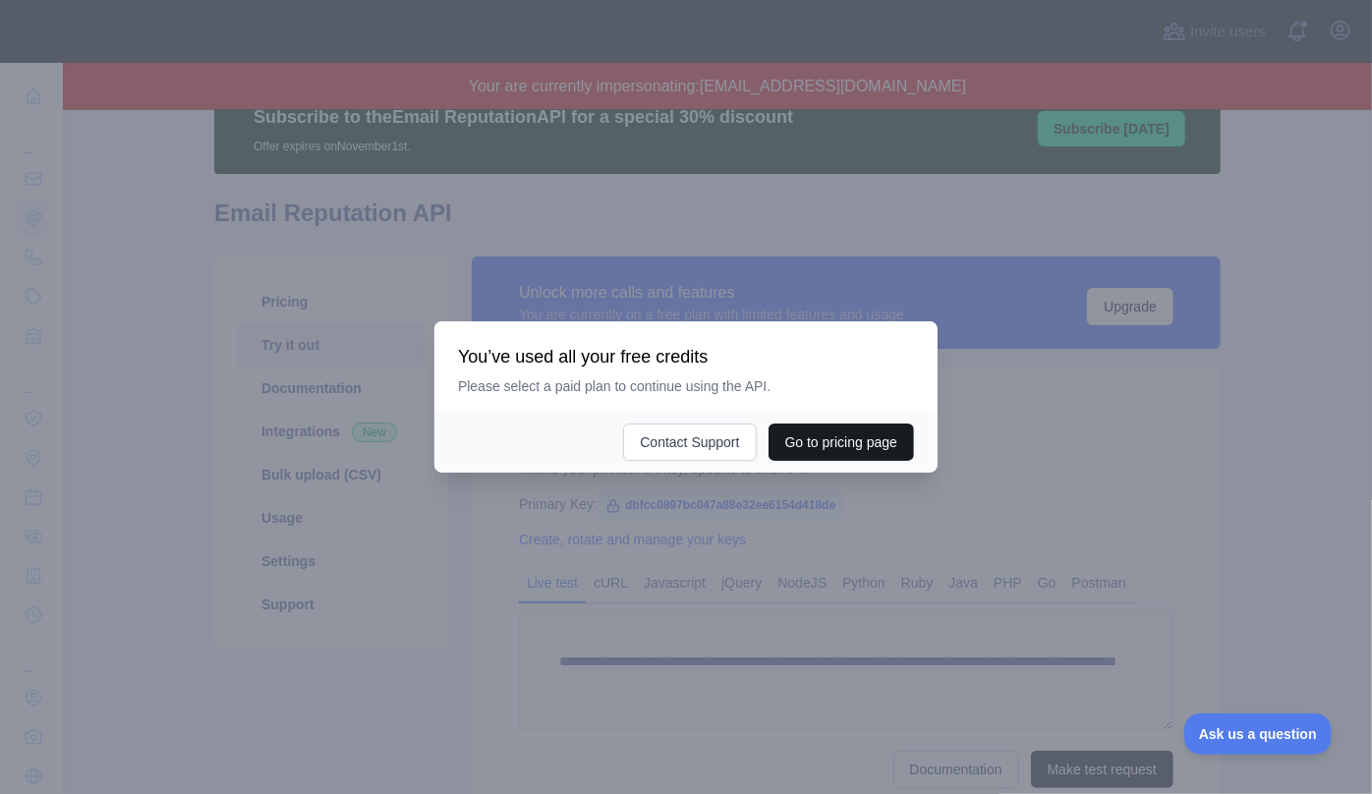
click at [866, 448] on button "Go to pricing page" at bounding box center [842, 442] width 146 height 37
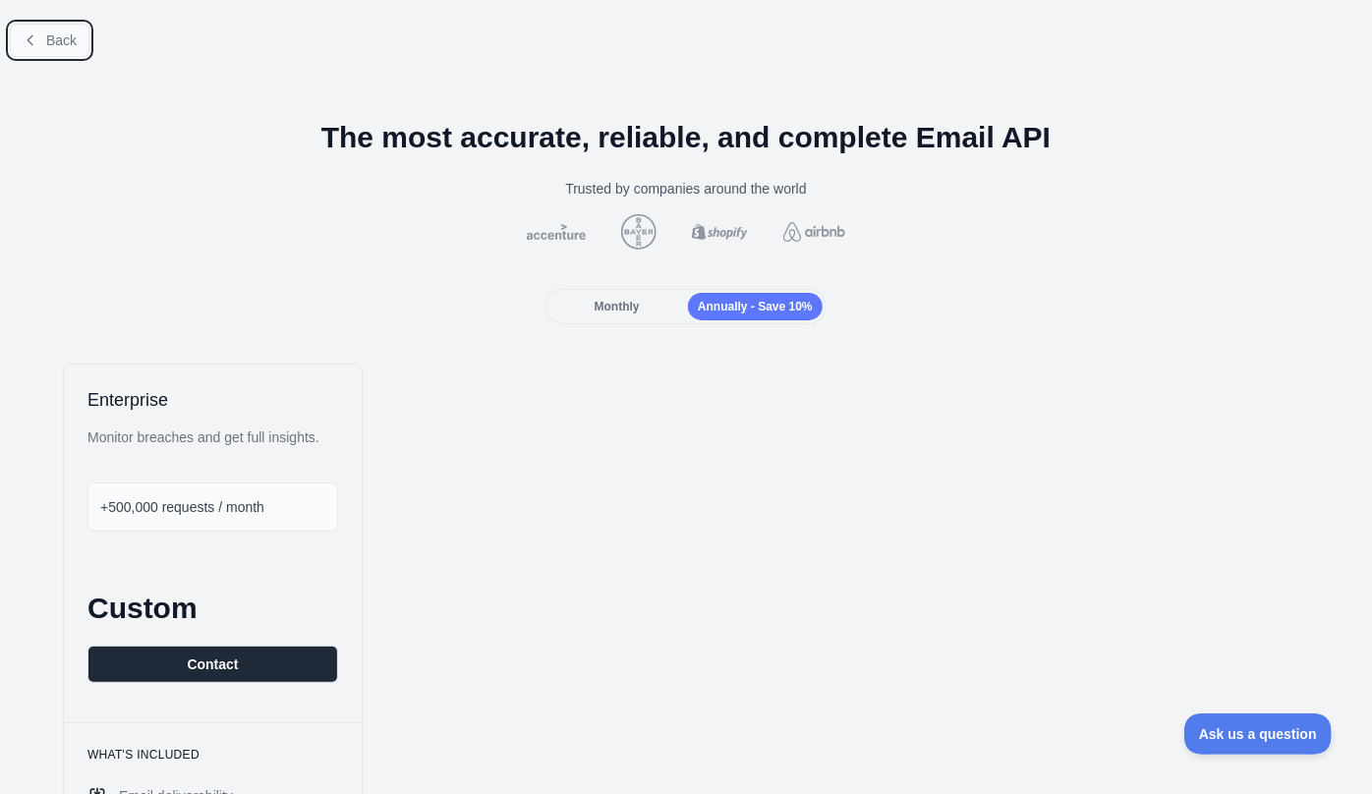
click at [43, 34] on button "Back" at bounding box center [50, 40] width 80 height 33
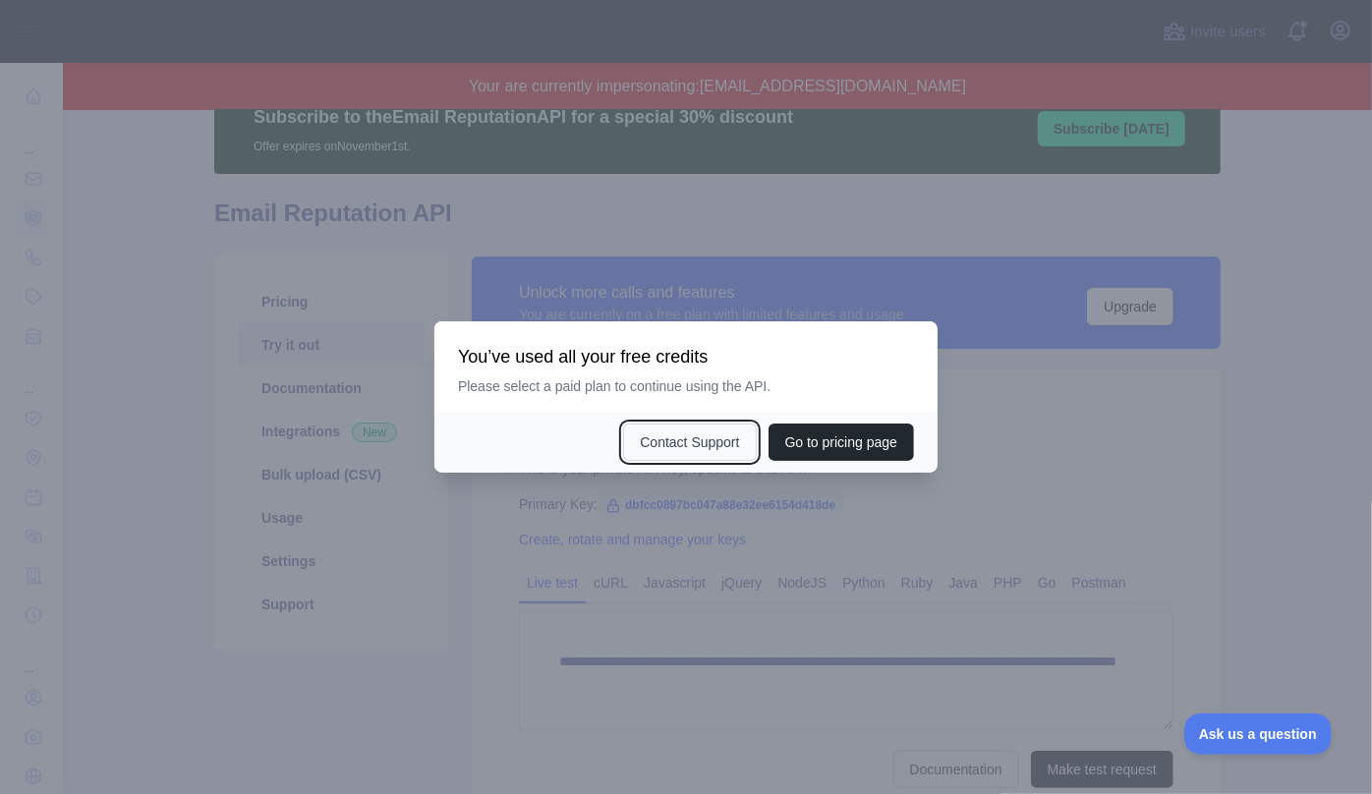
click at [671, 441] on button "Contact Support" at bounding box center [689, 442] width 133 height 37
click at [1029, 473] on div at bounding box center [686, 397] width 1372 height 794
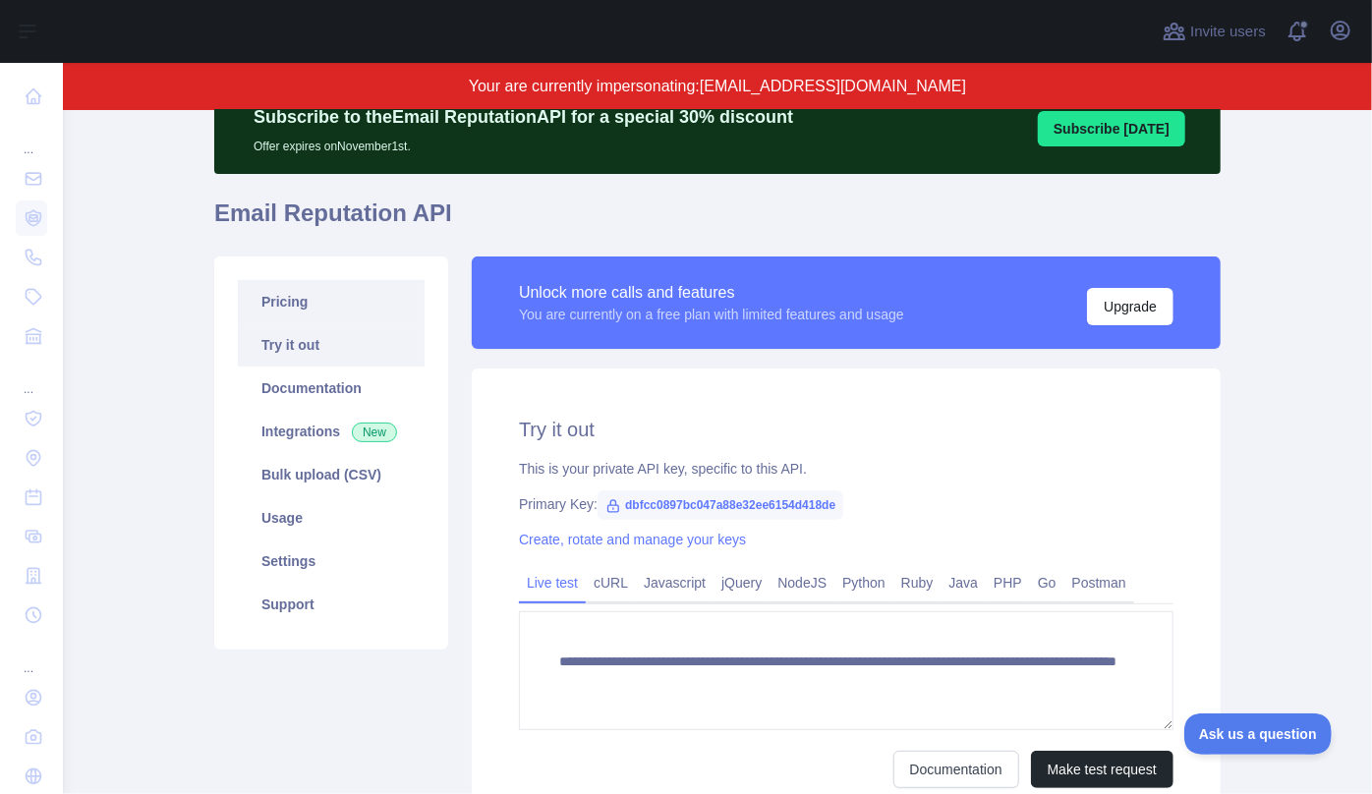
click at [288, 309] on link "Pricing" at bounding box center [331, 301] width 187 height 43
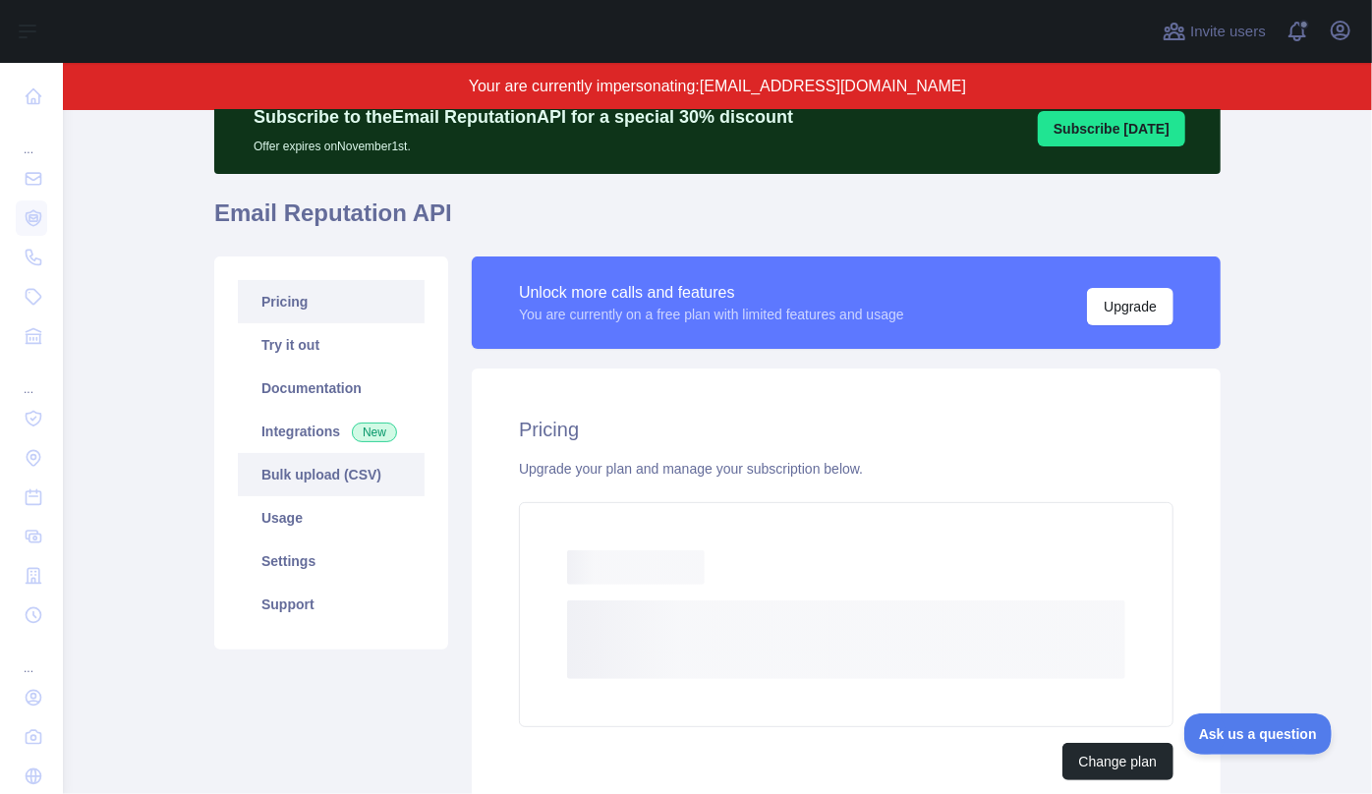
click at [313, 481] on link "Bulk upload (CSV)" at bounding box center [331, 474] width 187 height 43
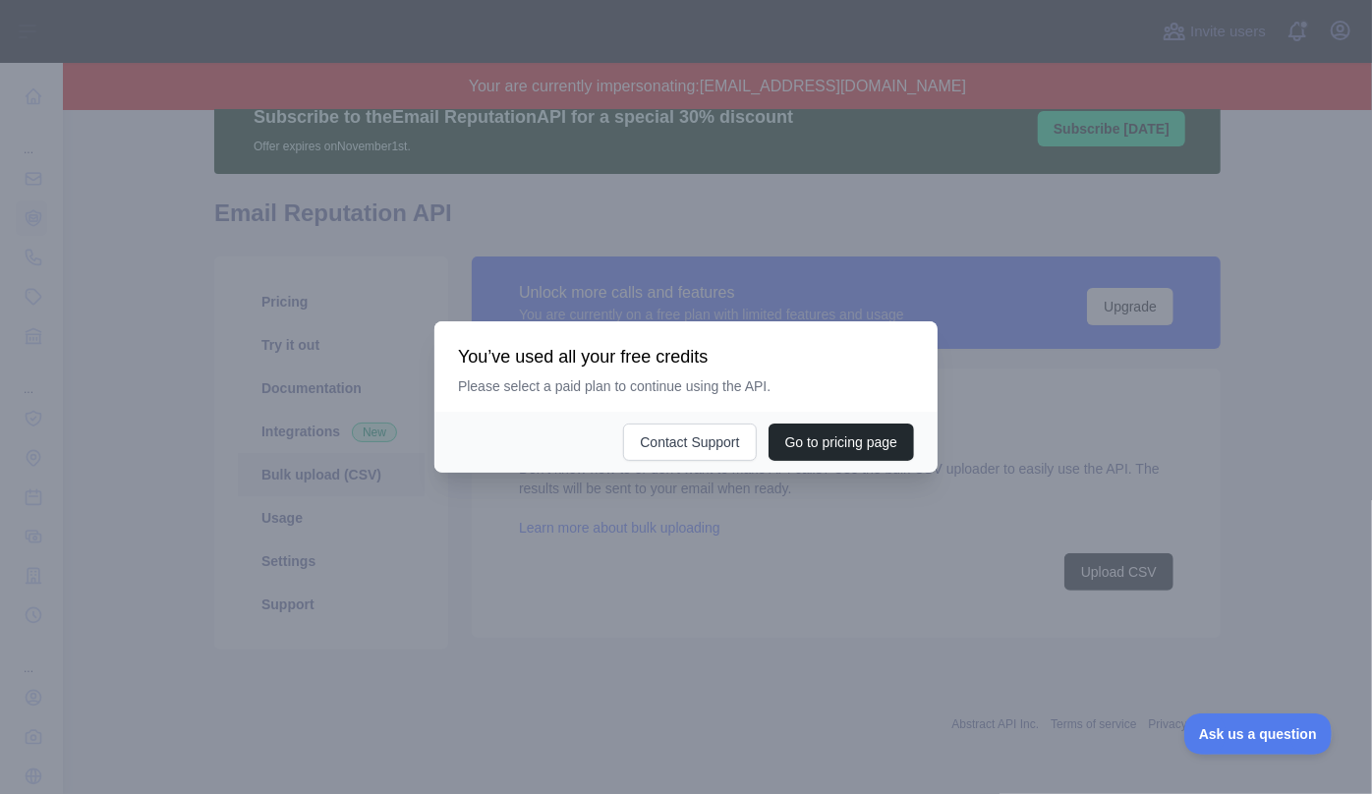
click at [310, 508] on div at bounding box center [686, 397] width 1372 height 794
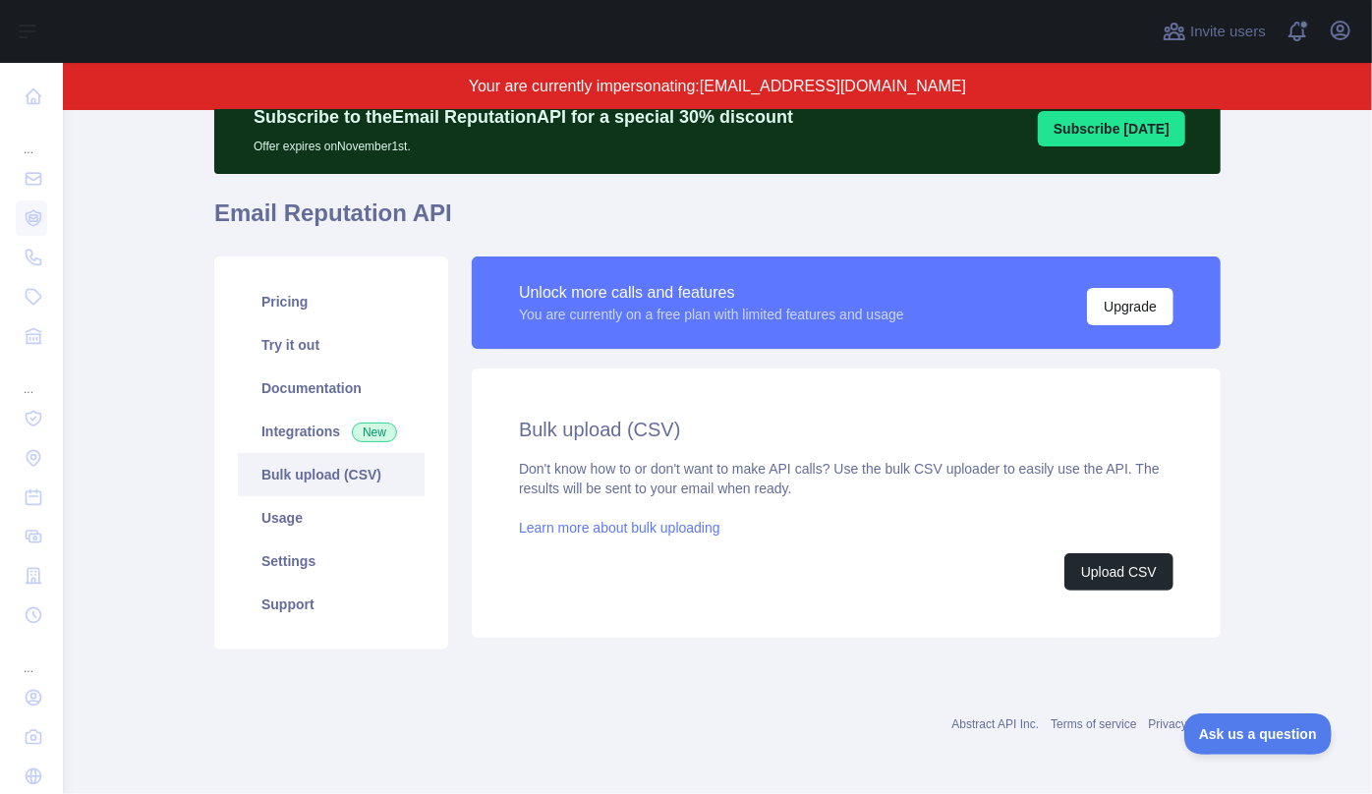
click at [863, 205] on h1 "Email Reputation API" at bounding box center [717, 221] width 1007 height 47
click at [161, 242] on main "Subscribe to the Email Reputation API for a special 30 % discount Offer expires…" at bounding box center [718, 452] width 1310 height 684
click at [602, 208] on h1 "Email Reputation API" at bounding box center [717, 221] width 1007 height 47
click at [267, 317] on link "Pricing" at bounding box center [331, 301] width 187 height 43
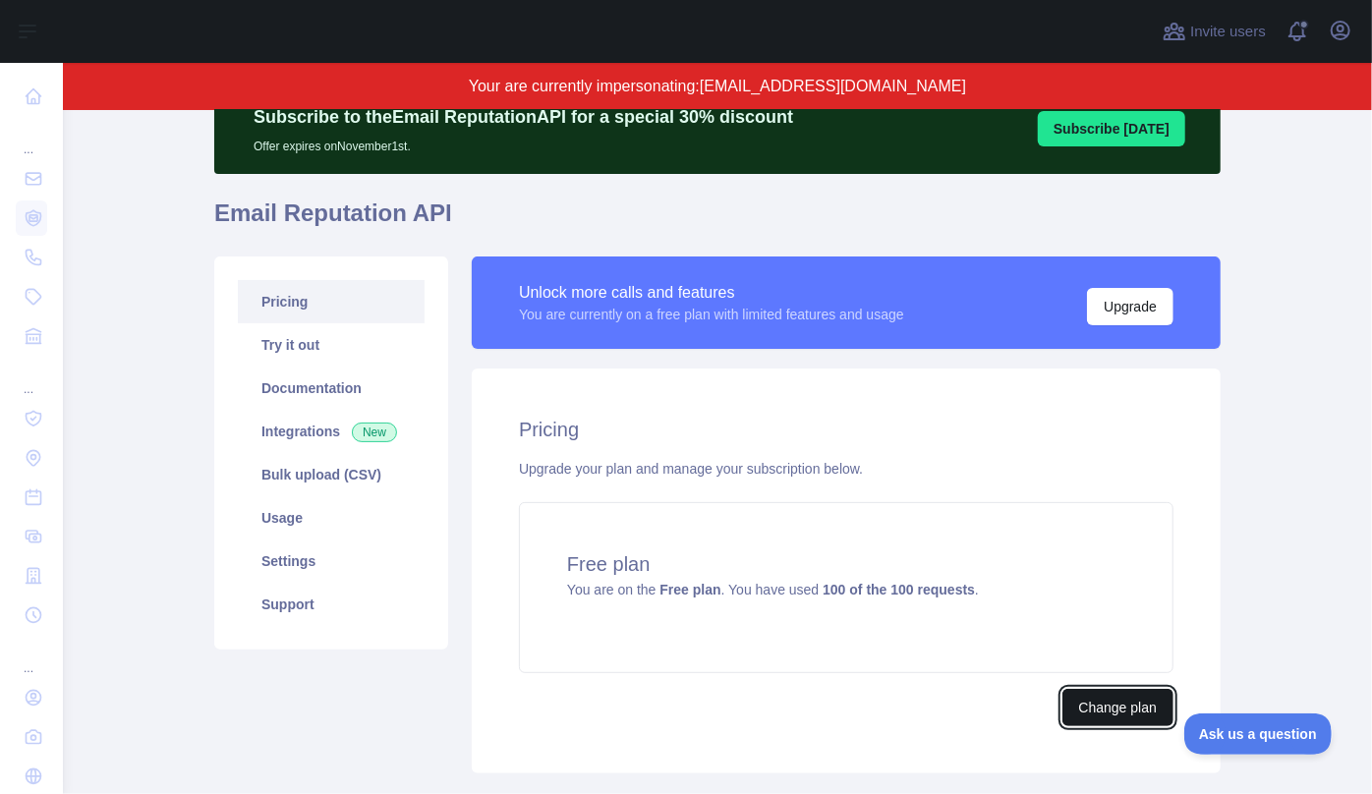
click at [1080, 697] on button "Change plan" at bounding box center [1118, 707] width 111 height 37
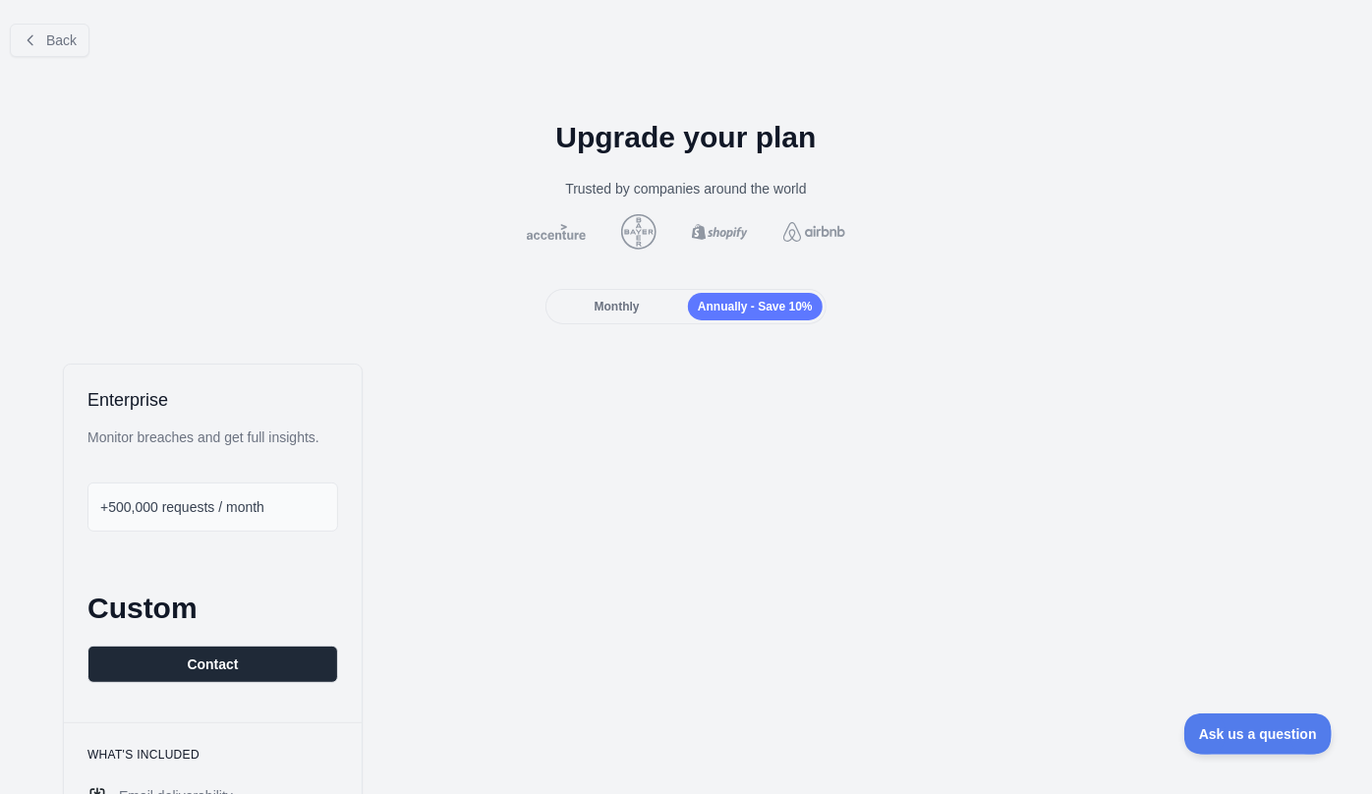
click at [186, 514] on span "+500,000 requests / month" at bounding box center [182, 507] width 164 height 16
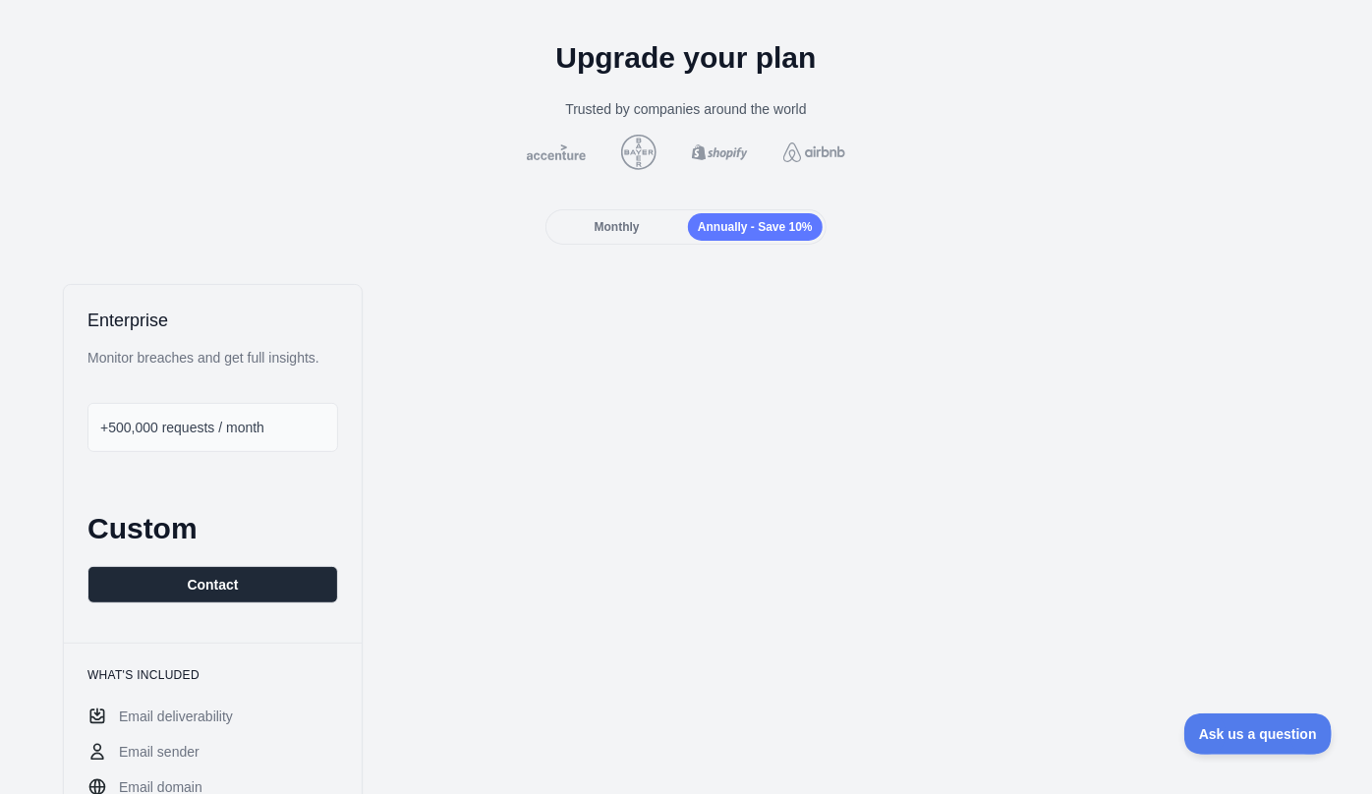
scroll to position [267, 0]
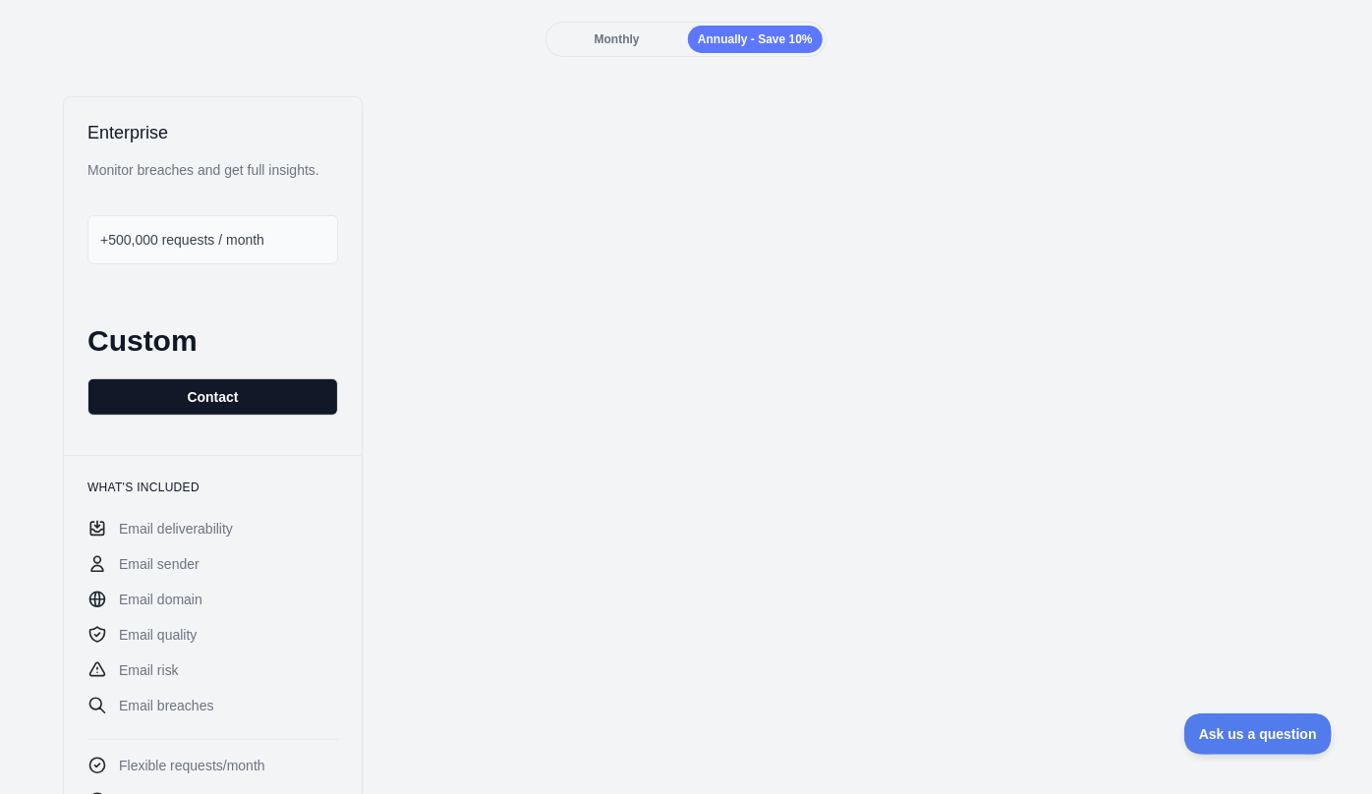
click at [215, 404] on button "Contact" at bounding box center [212, 397] width 251 height 37
click at [608, 41] on span "Monthly" at bounding box center [617, 39] width 45 height 14
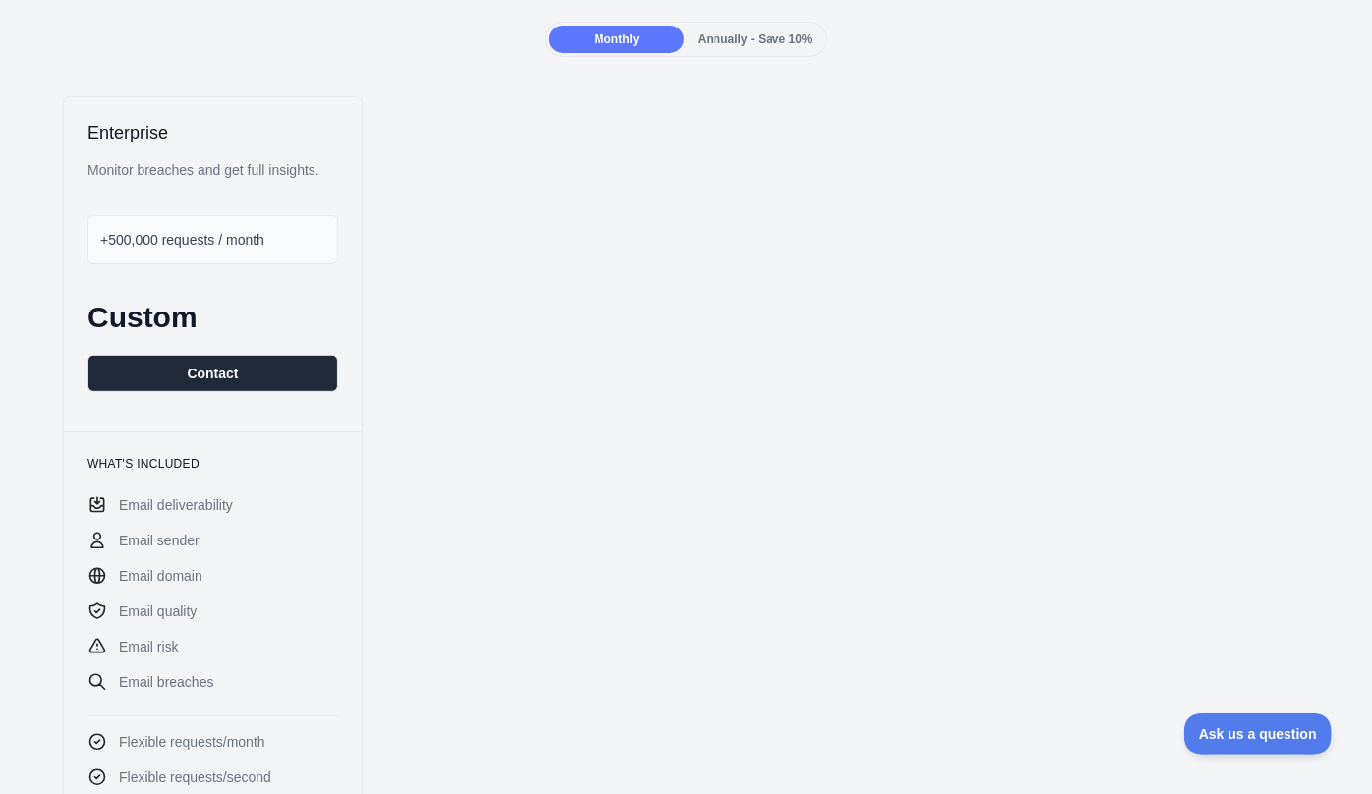
click at [181, 237] on span "+500,000 requests / month" at bounding box center [182, 240] width 164 height 16
click at [613, 228] on div "Enterprise Monitor breaches and get full insights. +500,000 requests / month Cu…" at bounding box center [686, 598] width 1341 height 1004
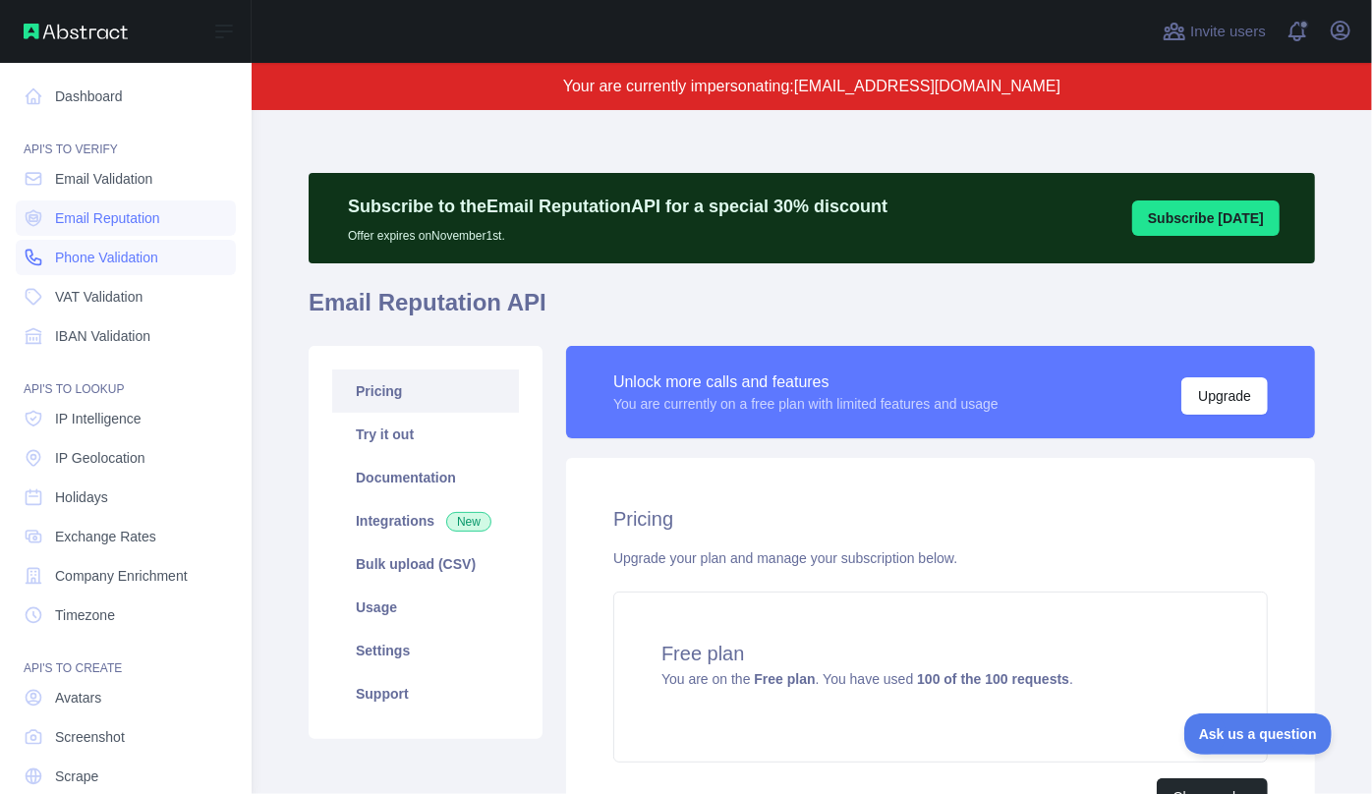
click at [131, 269] on link "Phone Validation" at bounding box center [126, 257] width 220 height 35
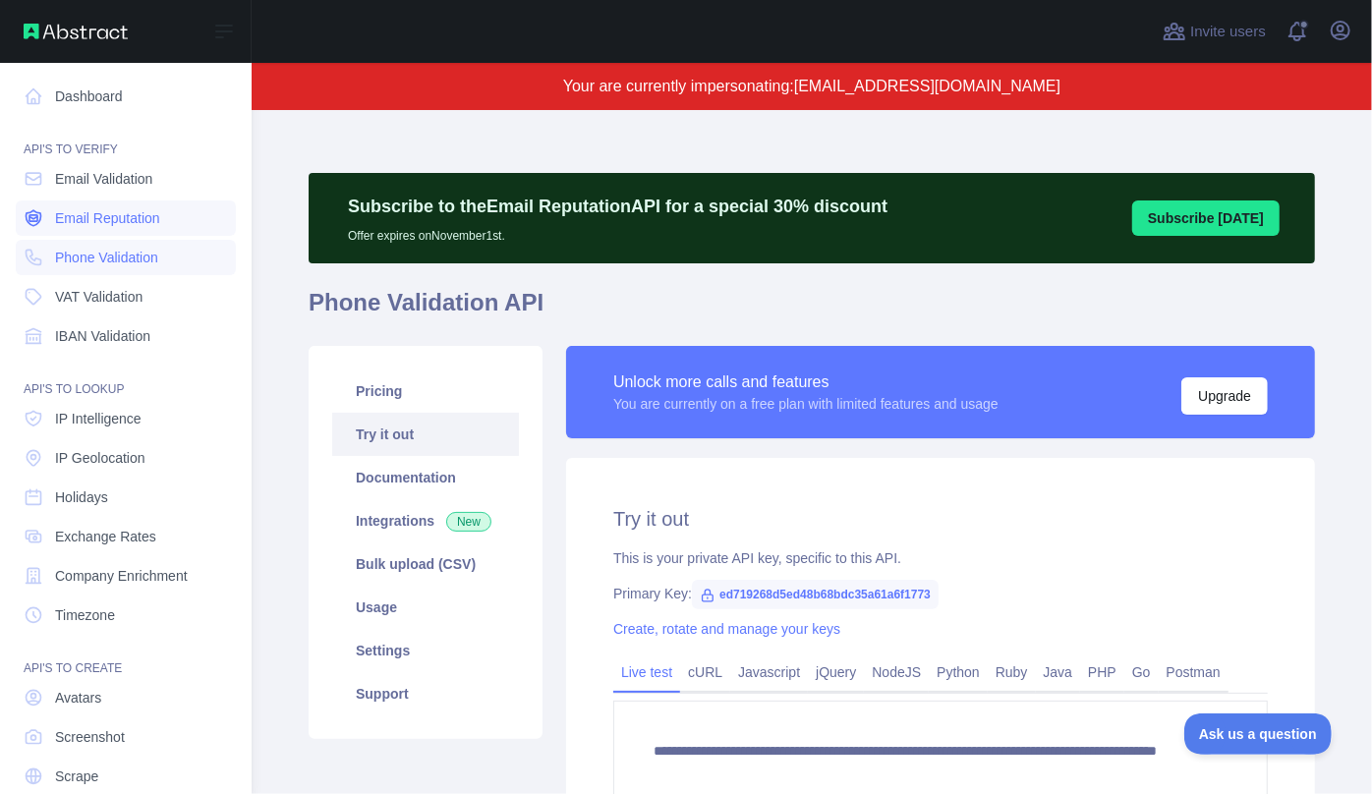
click at [88, 212] on span "Email Reputation" at bounding box center [107, 218] width 105 height 20
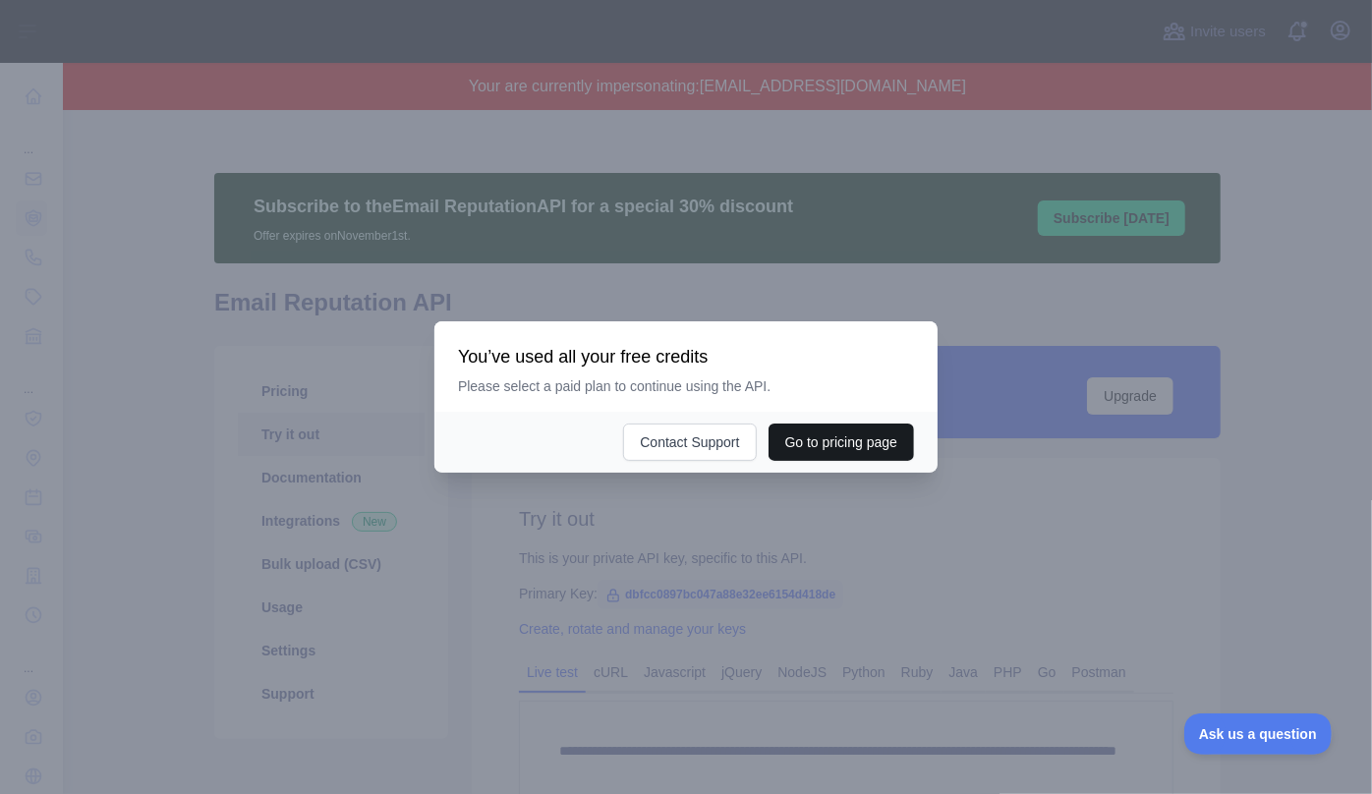
click at [860, 443] on button "Go to pricing page" at bounding box center [842, 442] width 146 height 37
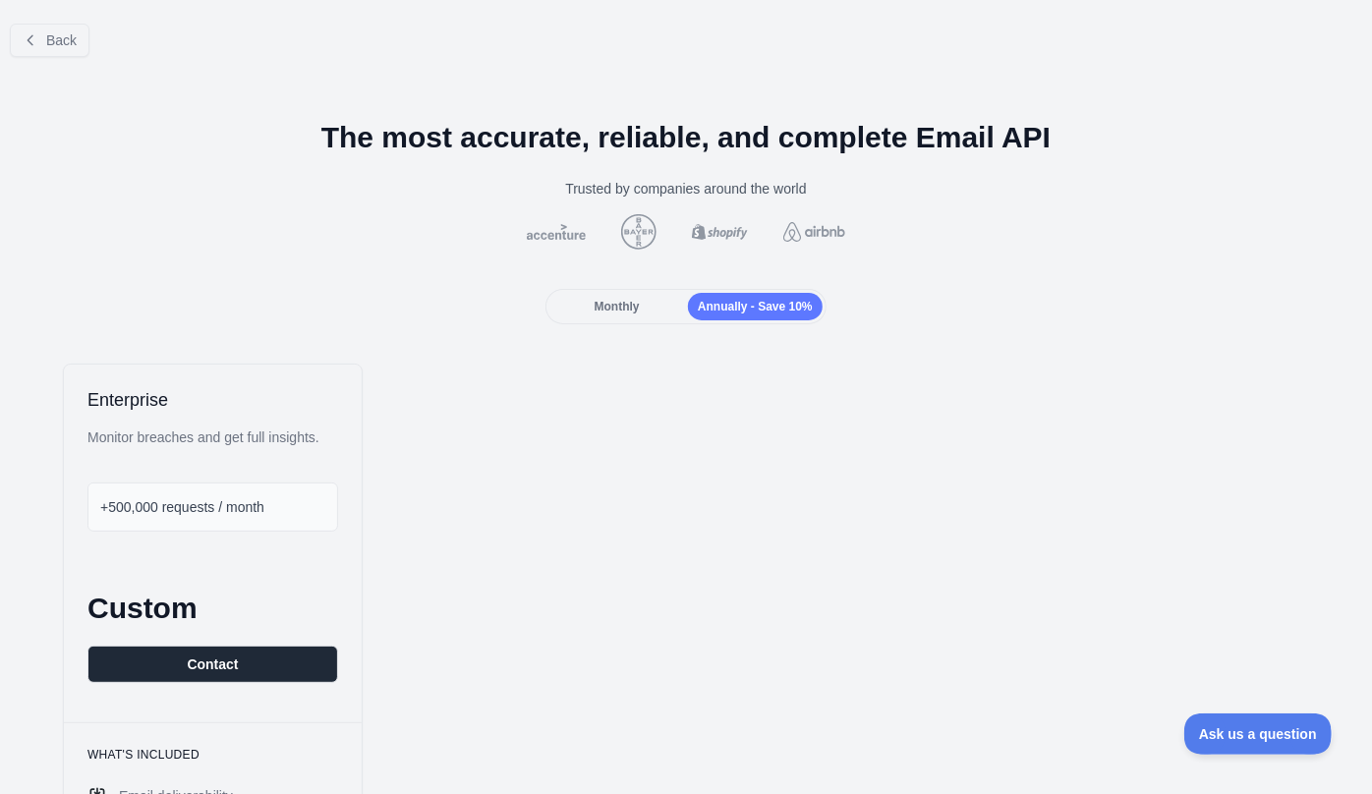
click at [656, 304] on div "Monthly" at bounding box center [617, 307] width 135 height 28
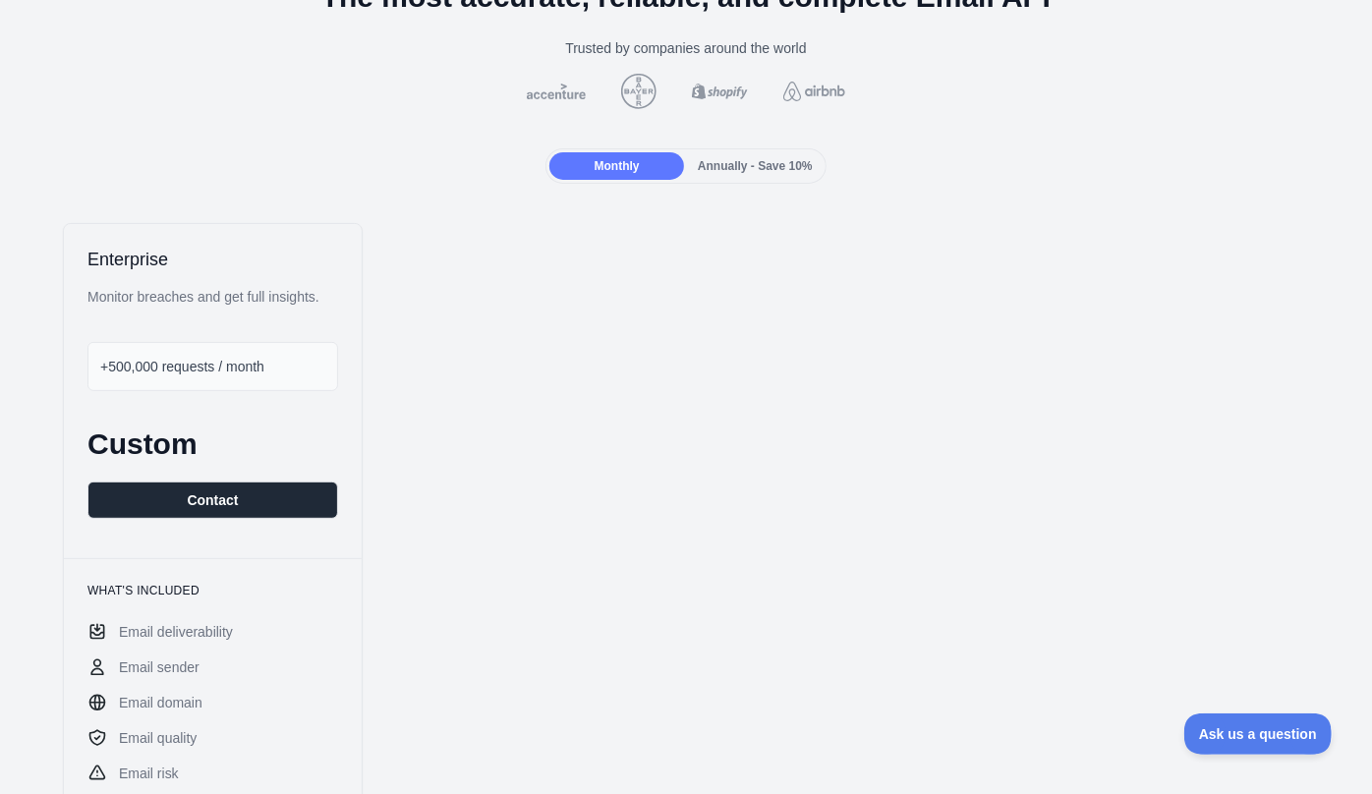
scroll to position [357, 0]
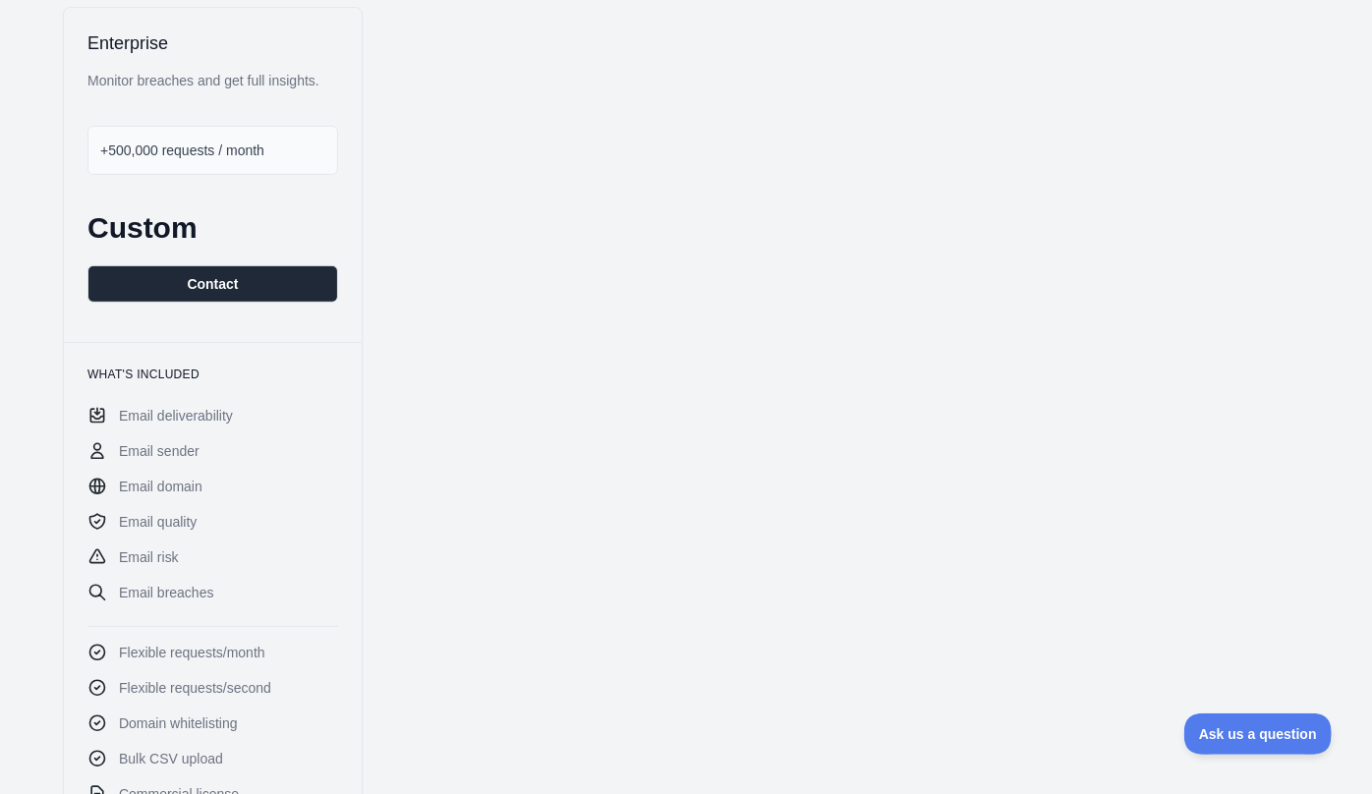
click at [133, 151] on span "+500,000 requests / month" at bounding box center [182, 151] width 164 height 16
click at [115, 150] on span "+500,000 requests / month" at bounding box center [182, 151] width 164 height 16
click at [201, 279] on button "Contact" at bounding box center [212, 283] width 251 height 37
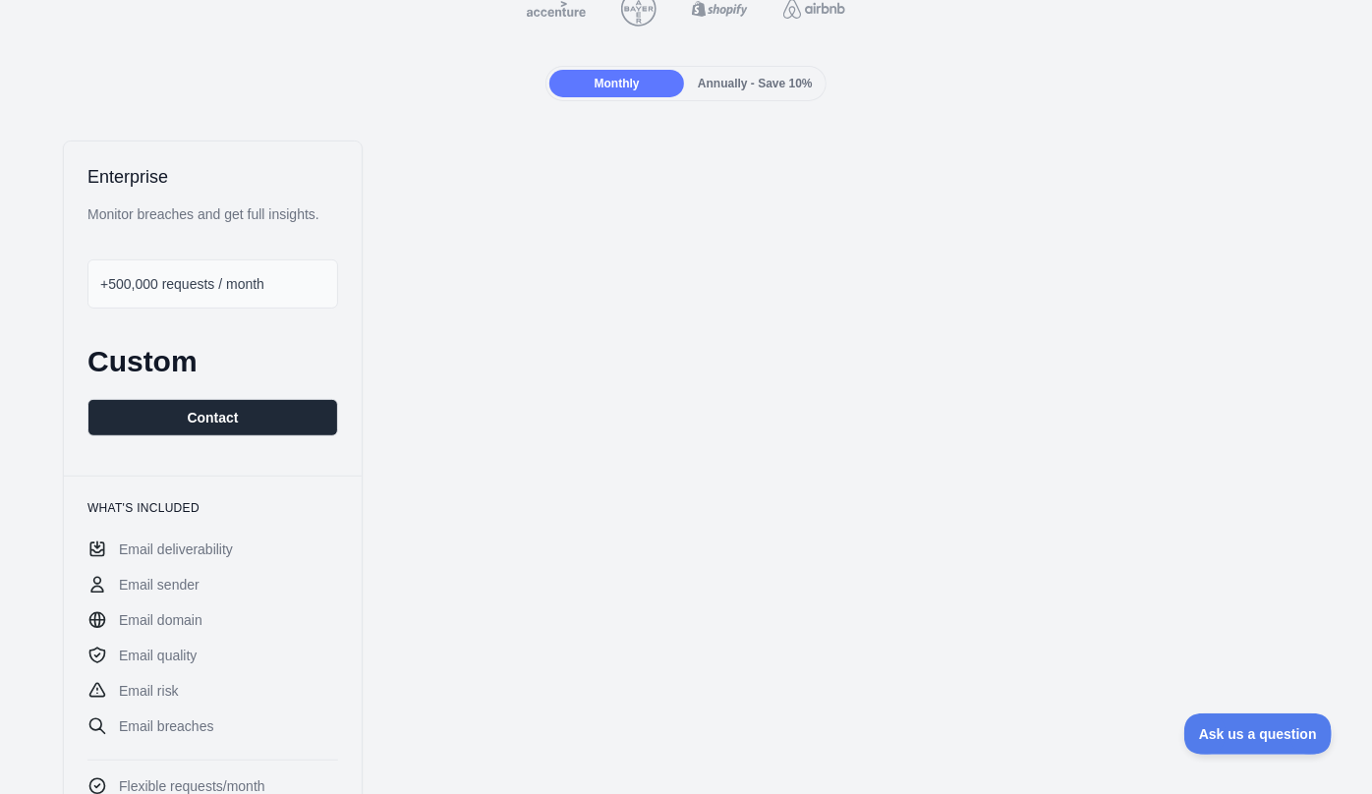
scroll to position [0, 0]
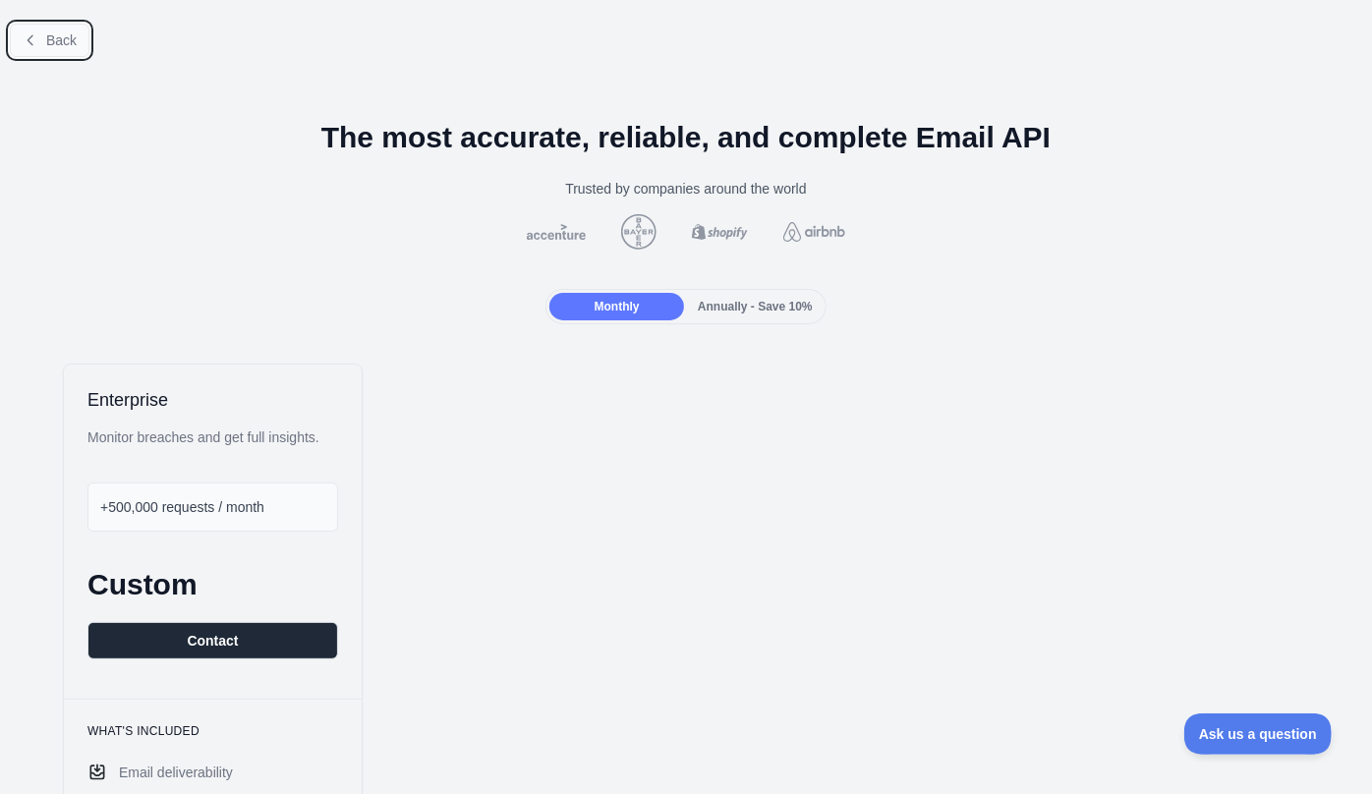
click at [43, 47] on button "Back" at bounding box center [50, 40] width 80 height 33
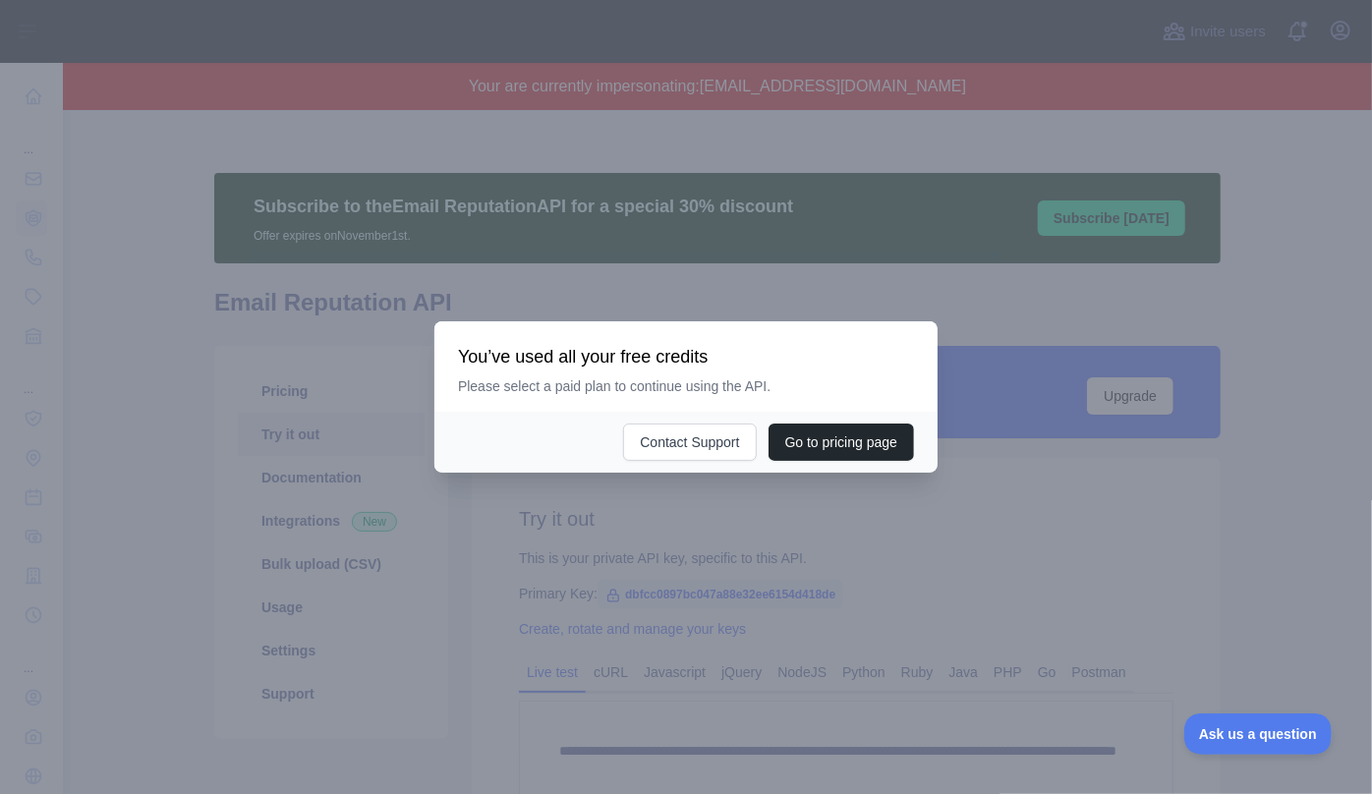
click at [652, 286] on div at bounding box center [686, 397] width 1372 height 794
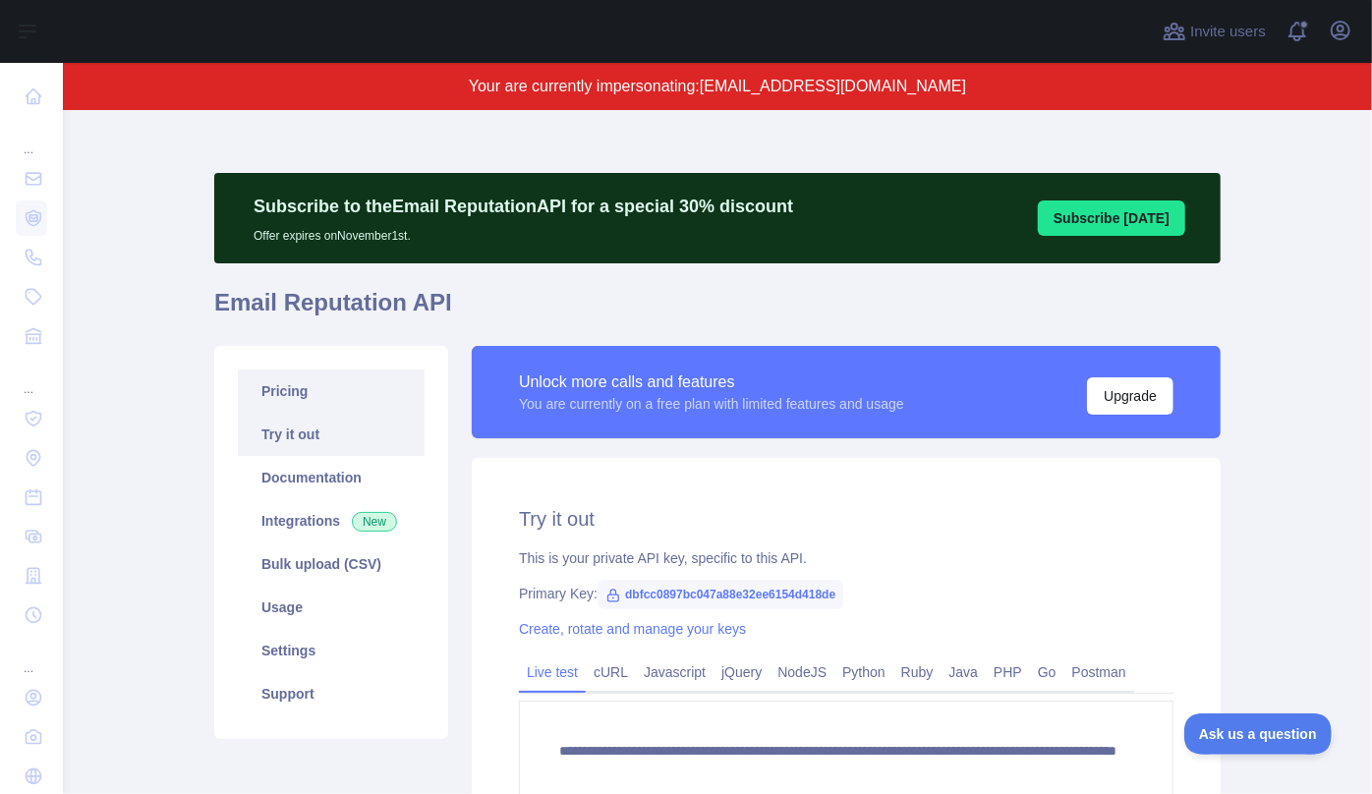
click at [304, 382] on link "Pricing" at bounding box center [331, 391] width 187 height 43
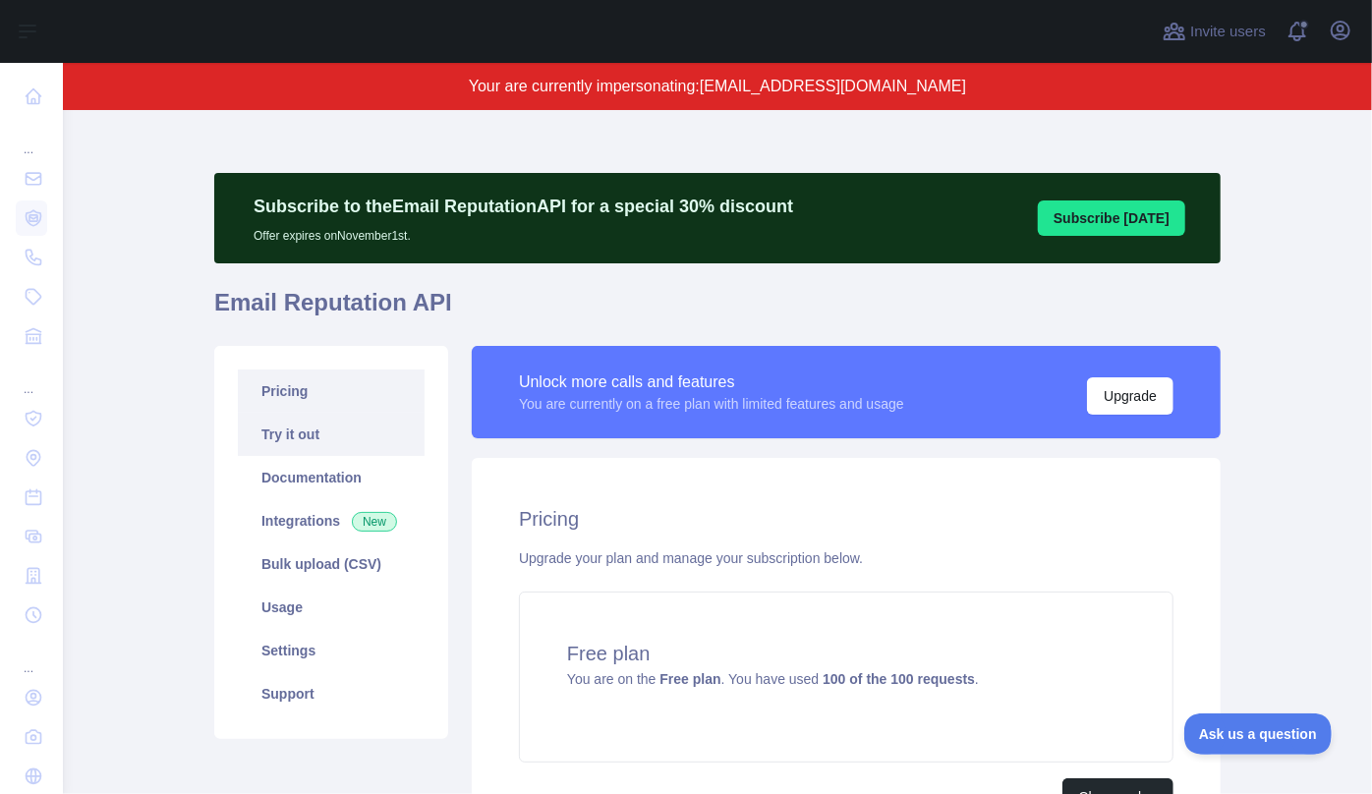
click at [312, 427] on link "Try it out" at bounding box center [331, 434] width 187 height 43
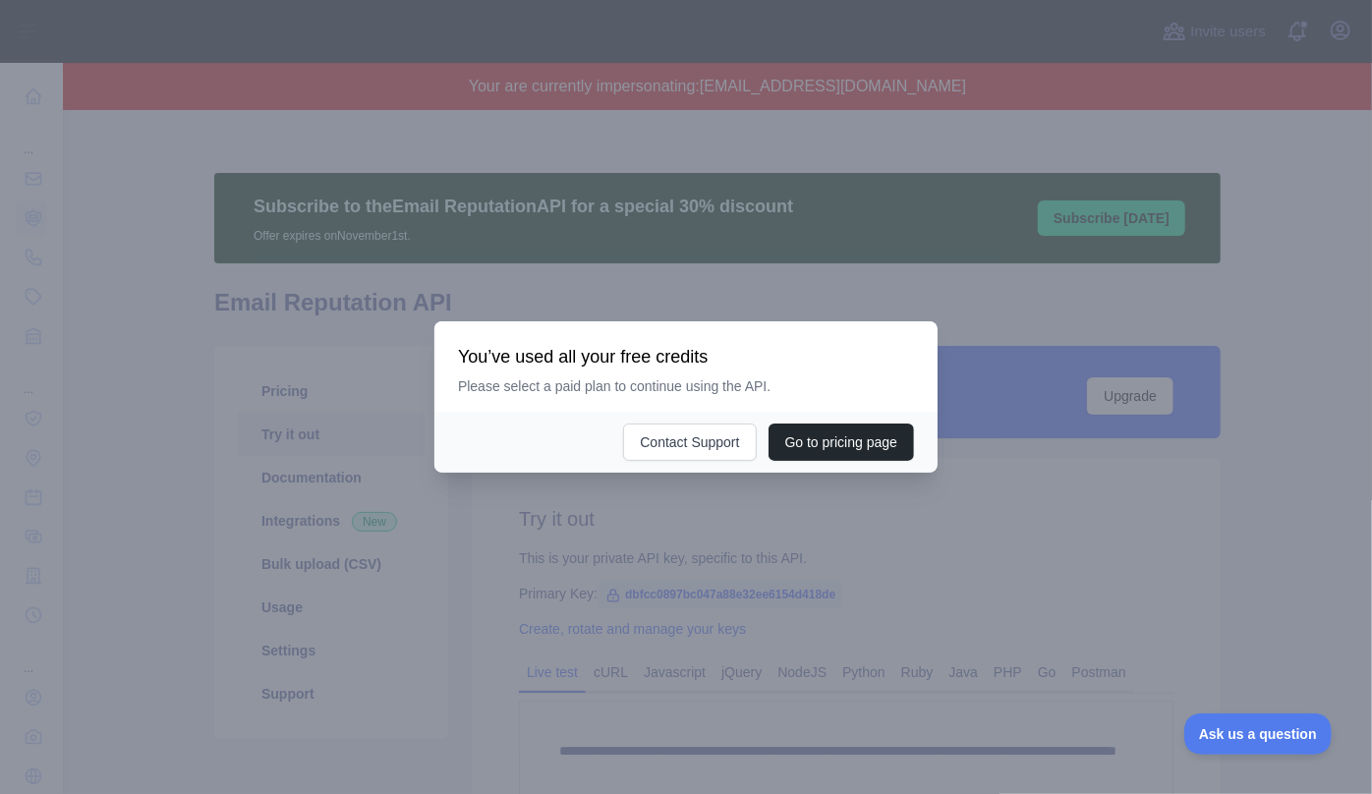
click at [778, 302] on div at bounding box center [686, 397] width 1372 height 794
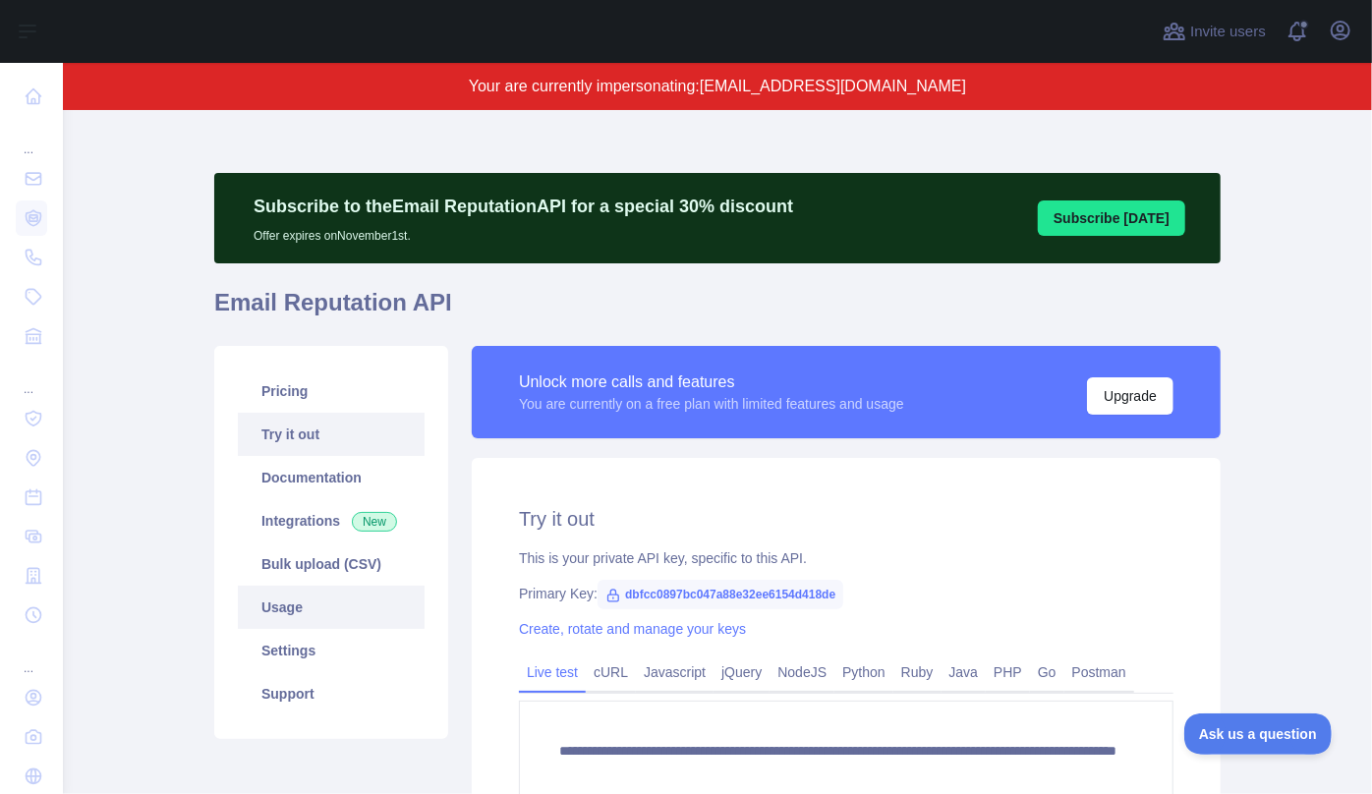
click at [320, 600] on link "Usage" at bounding box center [331, 607] width 187 height 43
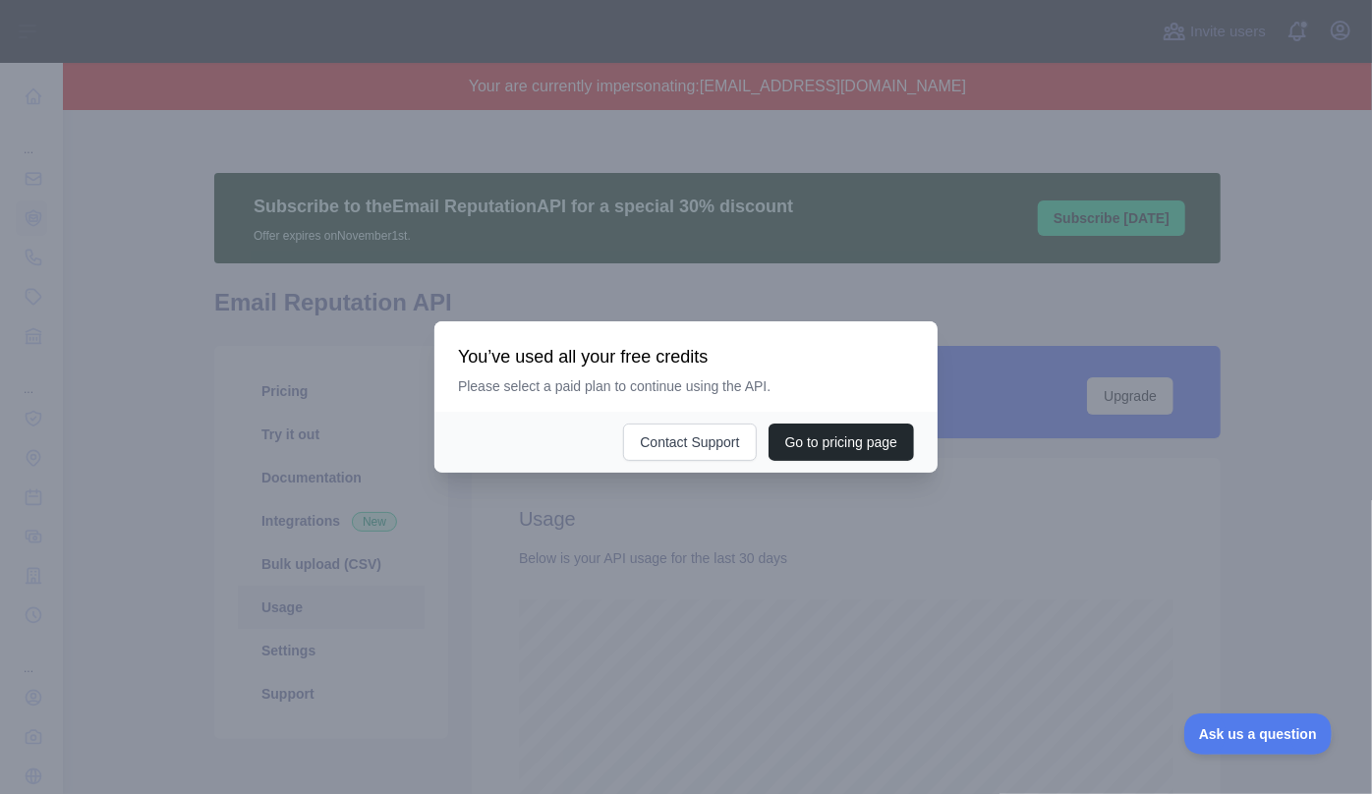
scroll to position [684, 1296]
click at [178, 307] on div at bounding box center [686, 397] width 1372 height 794
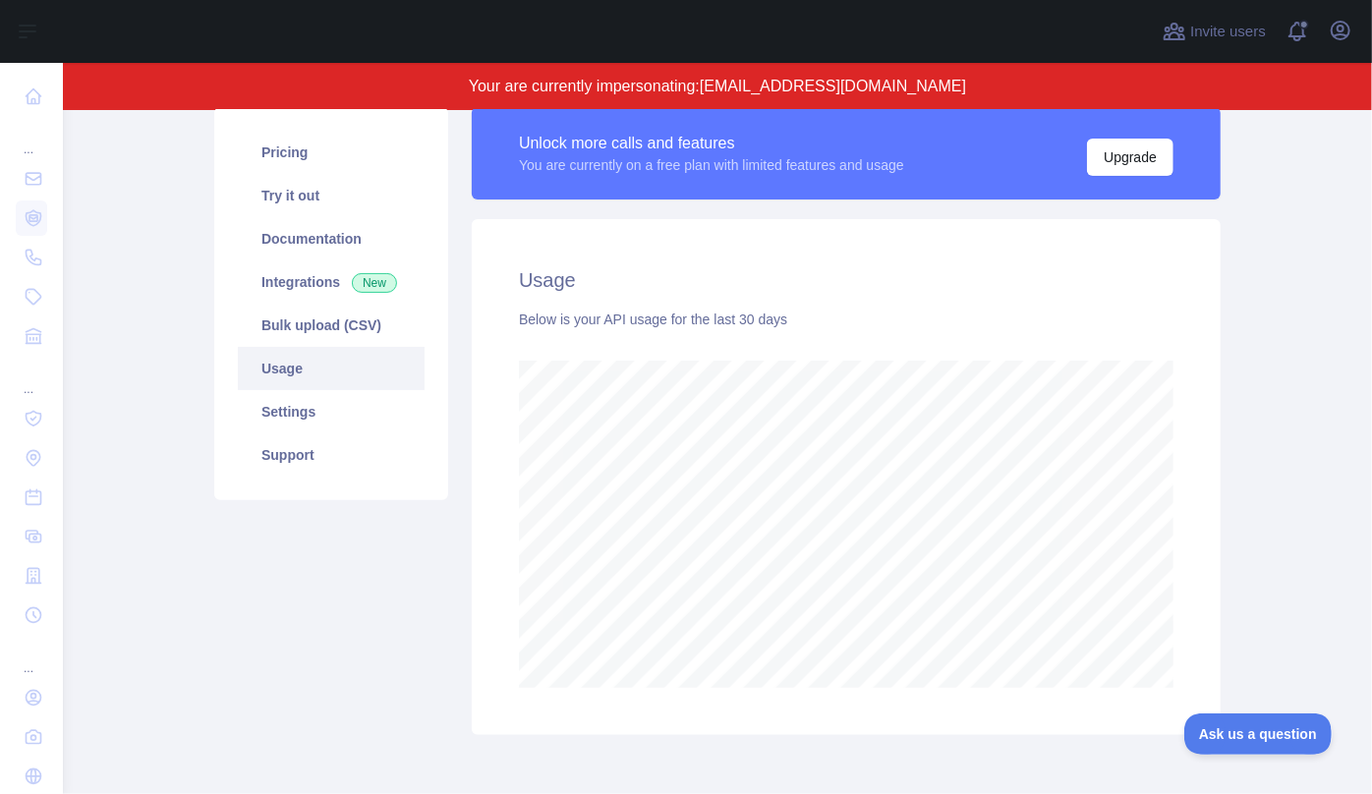
scroll to position [145, 0]
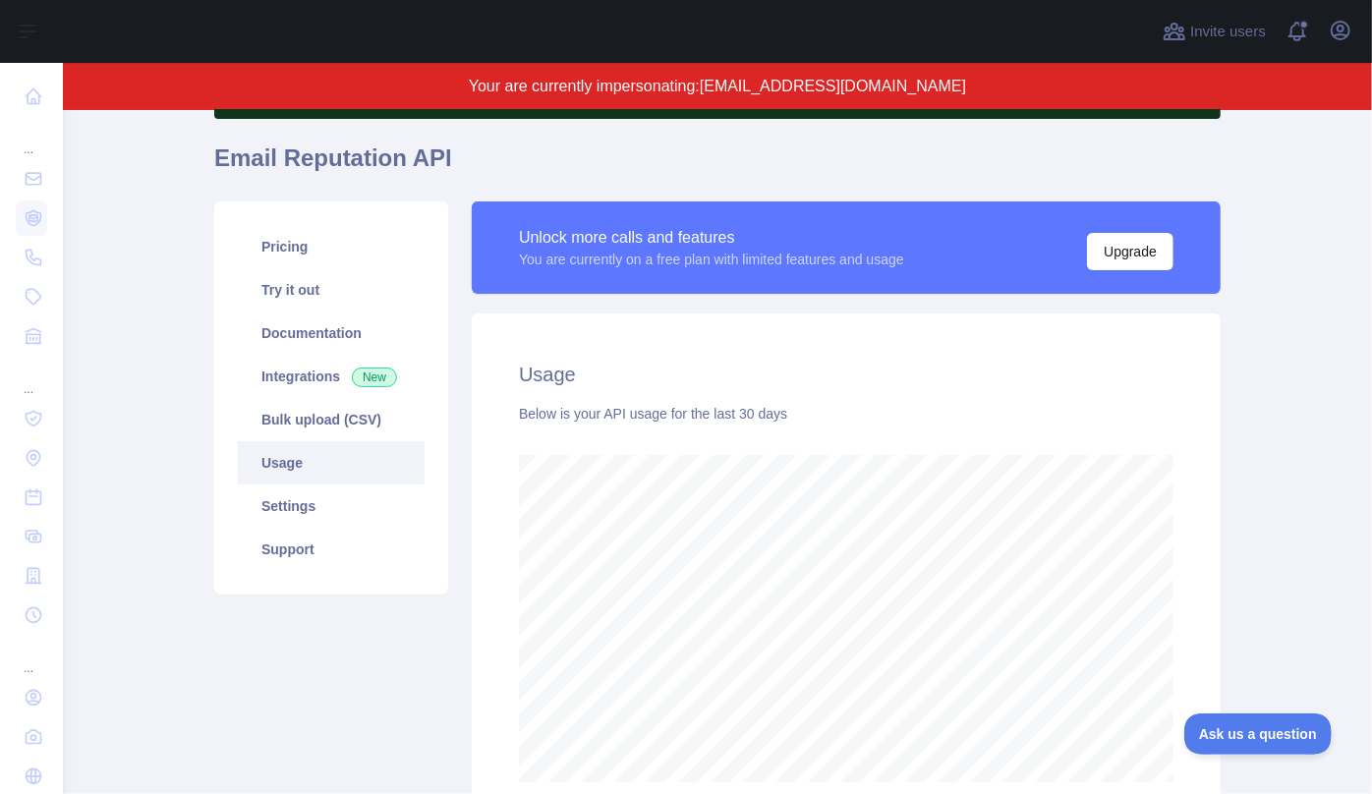
click at [700, 143] on h1 "Email Reputation API" at bounding box center [717, 166] width 1007 height 47
click at [111, 191] on main "Subscribe to the Email Reputation API for a special 30 % discount Offer expires…" at bounding box center [718, 452] width 1310 height 684
click at [482, 172] on h1 "Email Reputation API" at bounding box center [717, 166] width 1007 height 47
click at [142, 188] on main "Subscribe to the Email Reputation API for a special 30 % discount Offer expires…" at bounding box center [718, 452] width 1310 height 684
click at [309, 250] on link "Pricing" at bounding box center [331, 246] width 187 height 43
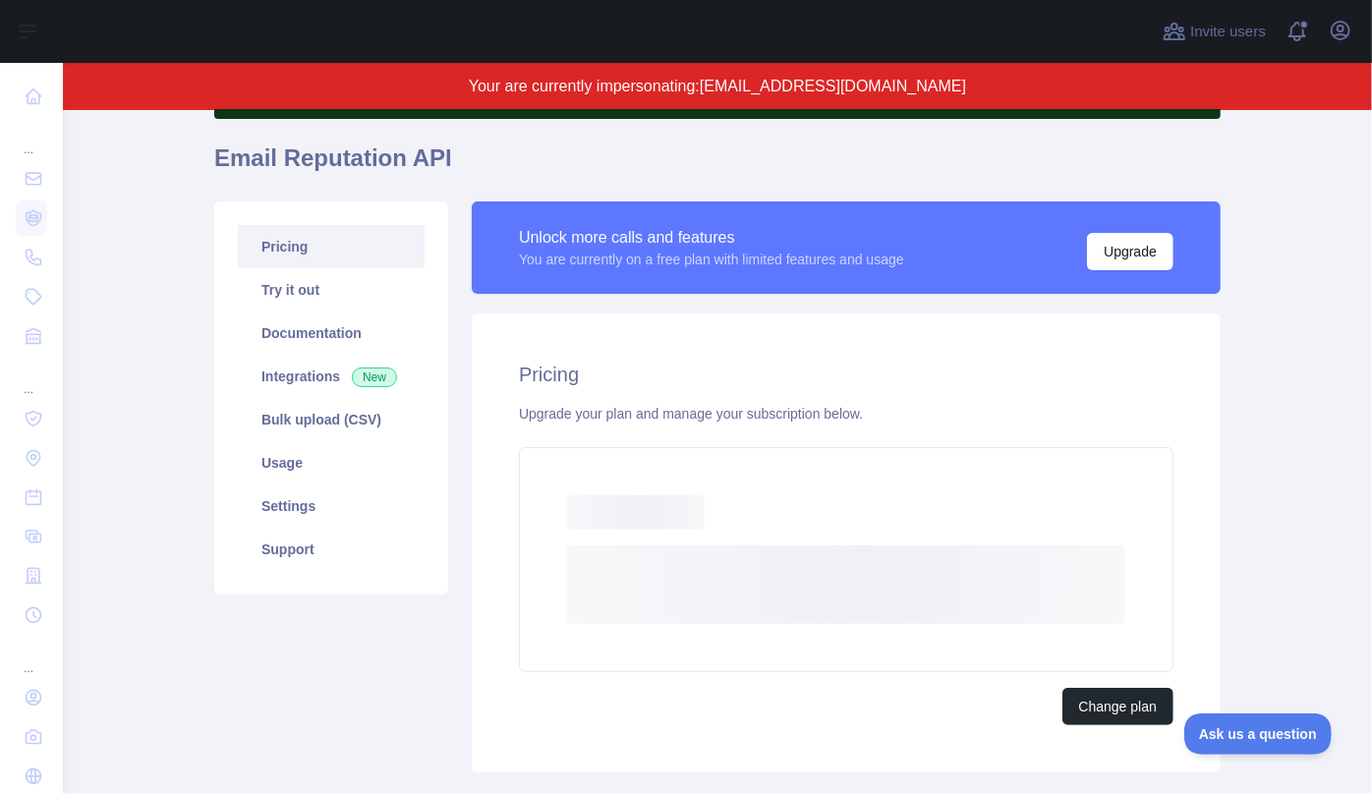
click at [600, 160] on h1 "Email Reputation API" at bounding box center [717, 166] width 1007 height 47
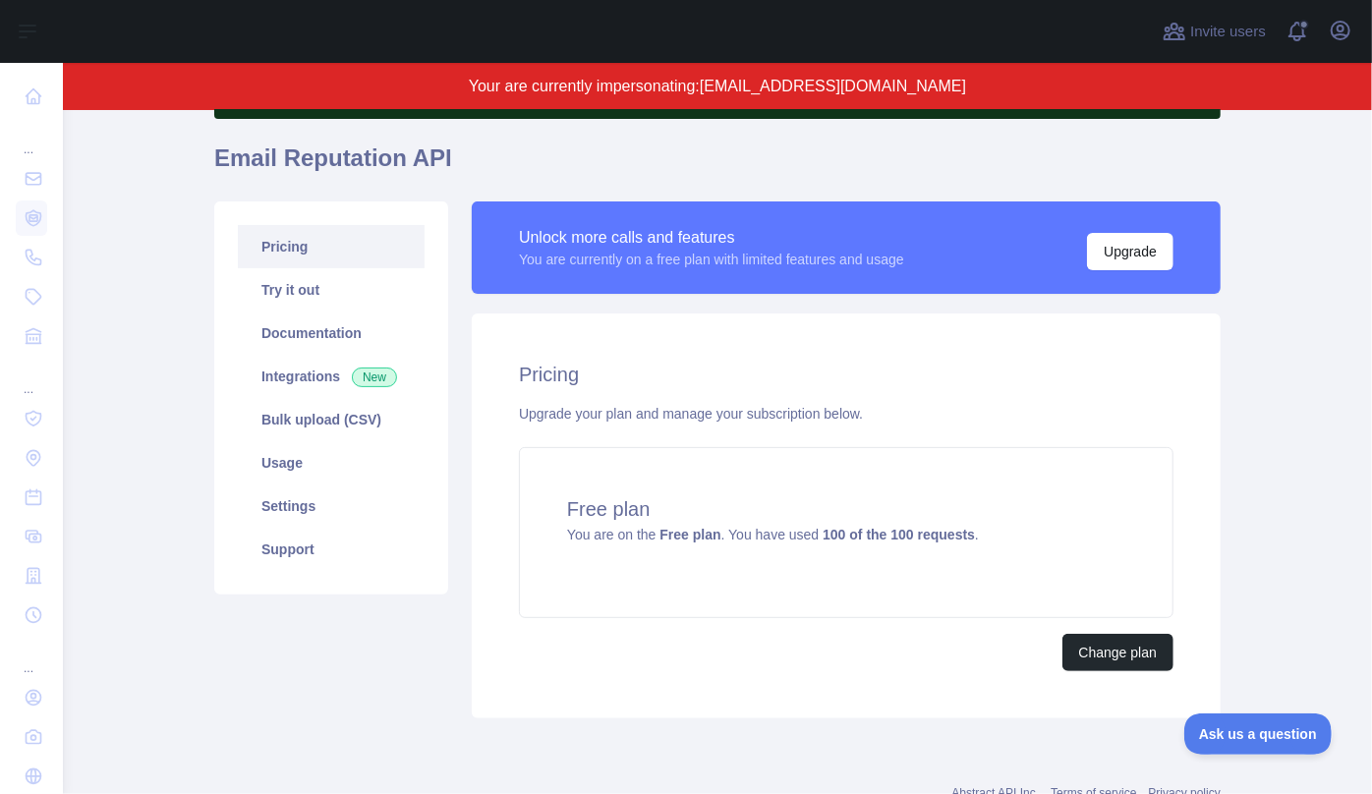
click at [675, 172] on h1 "Email Reputation API" at bounding box center [717, 166] width 1007 height 47
click at [576, 146] on h1 "Email Reputation API" at bounding box center [717, 166] width 1007 height 47
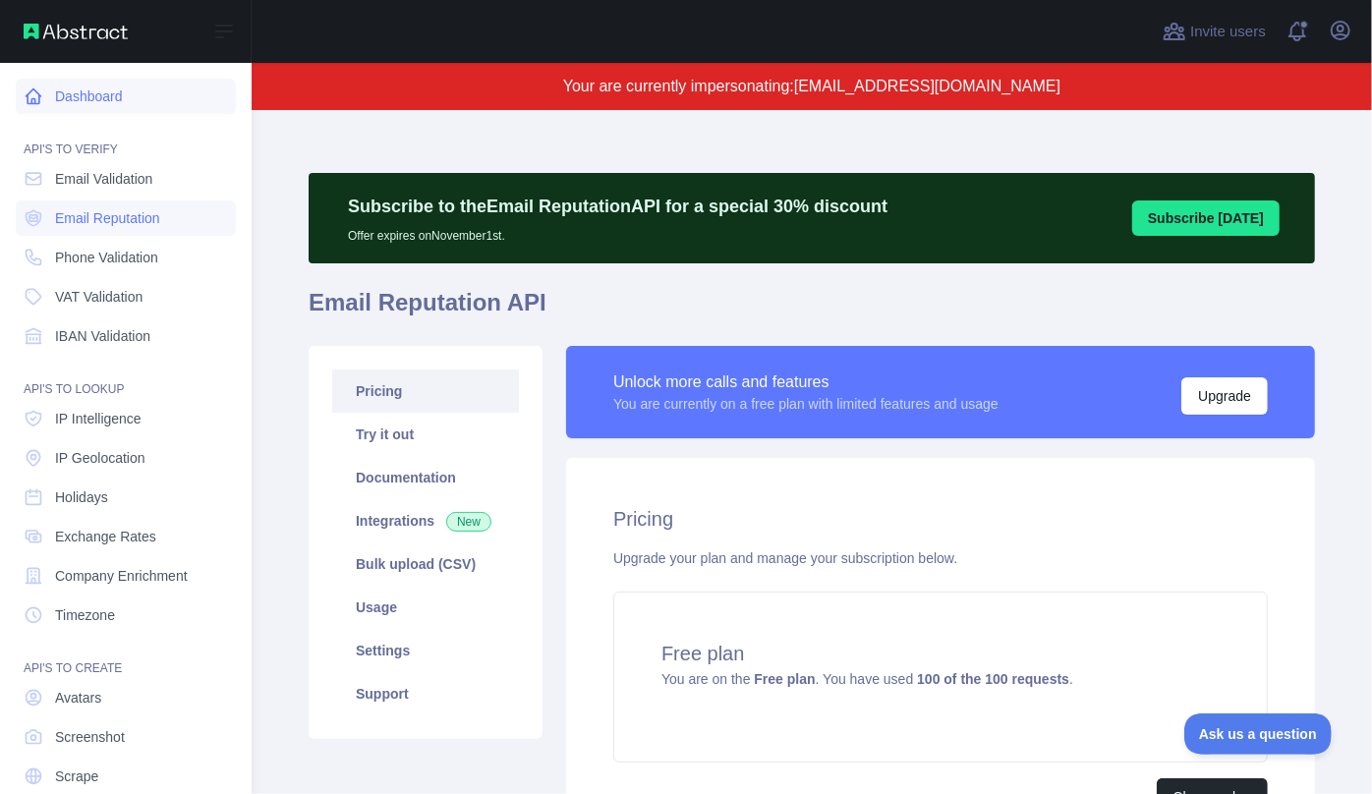
click at [91, 98] on link "Dashboard" at bounding box center [126, 96] width 220 height 35
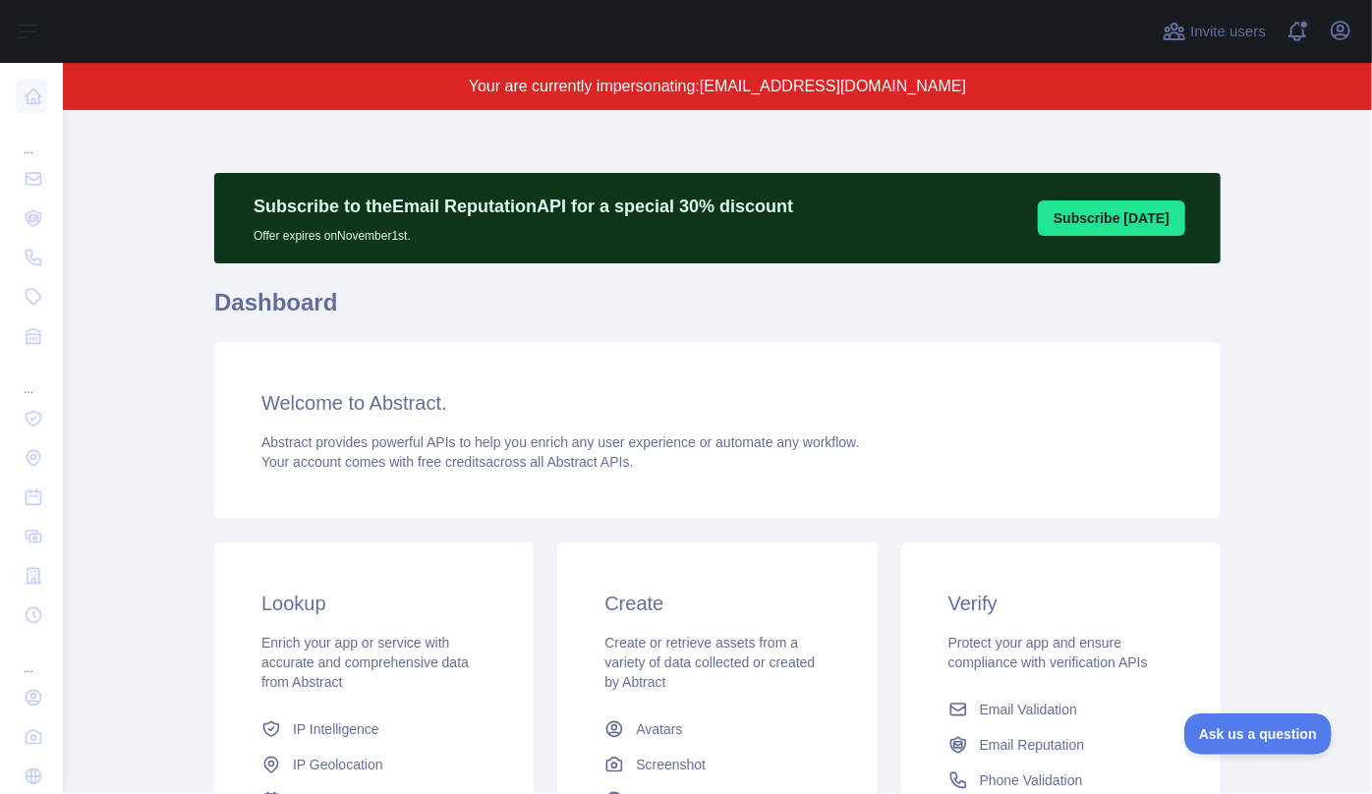
click at [648, 165] on div "Subscribe to the Email Reputation API for a special 30 % discount Offer expires…" at bounding box center [717, 578] width 1007 height 842
